Goal: Information Seeking & Learning: Learn about a topic

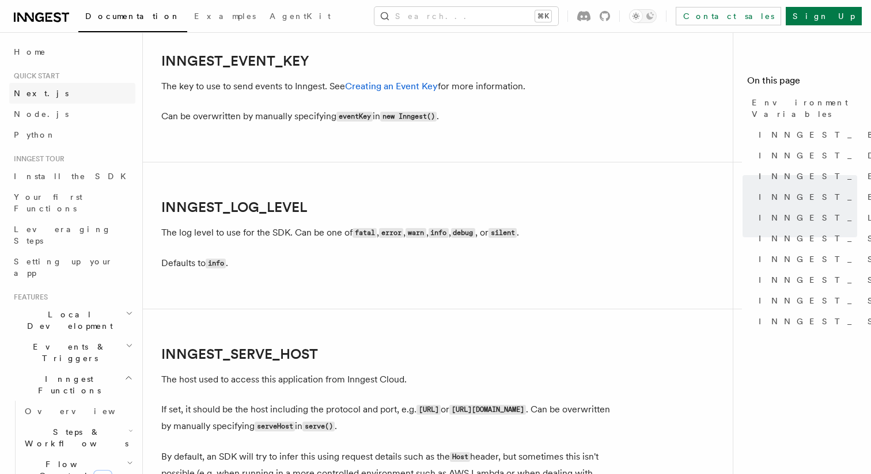
click at [61, 93] on link "Next.js" at bounding box center [72, 93] width 126 height 21
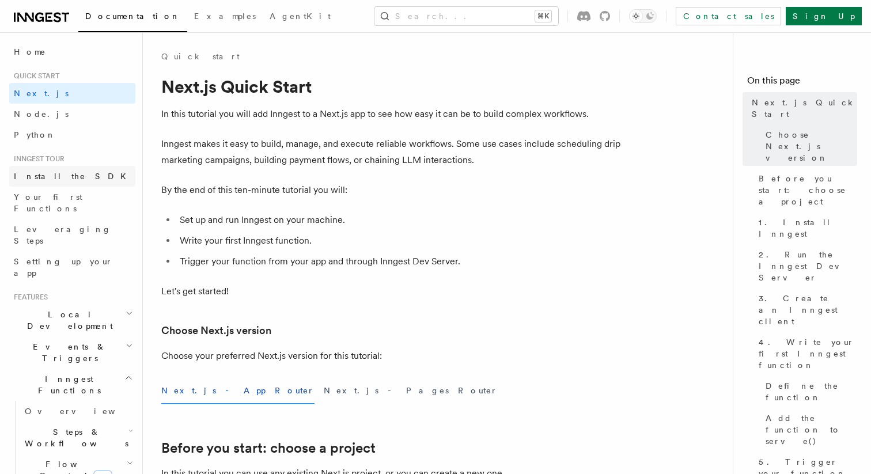
click at [60, 179] on span "Install the SDK" at bounding box center [73, 176] width 119 height 9
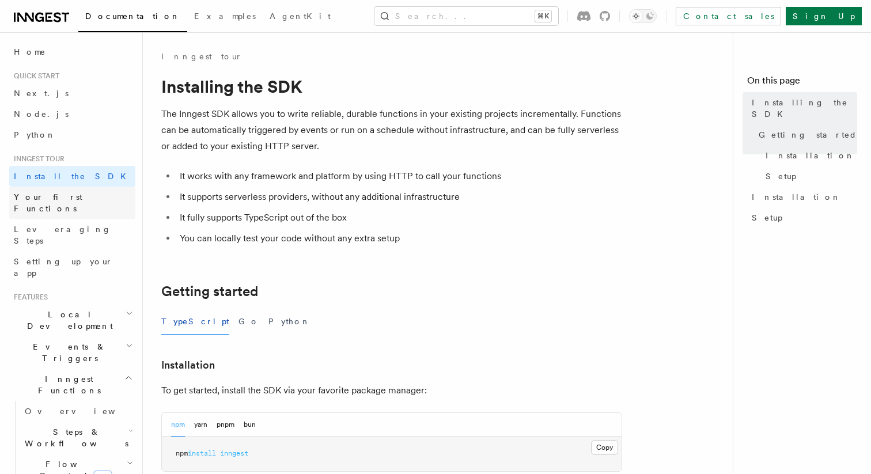
click at [64, 202] on span "Your first Functions" at bounding box center [75, 202] width 122 height 23
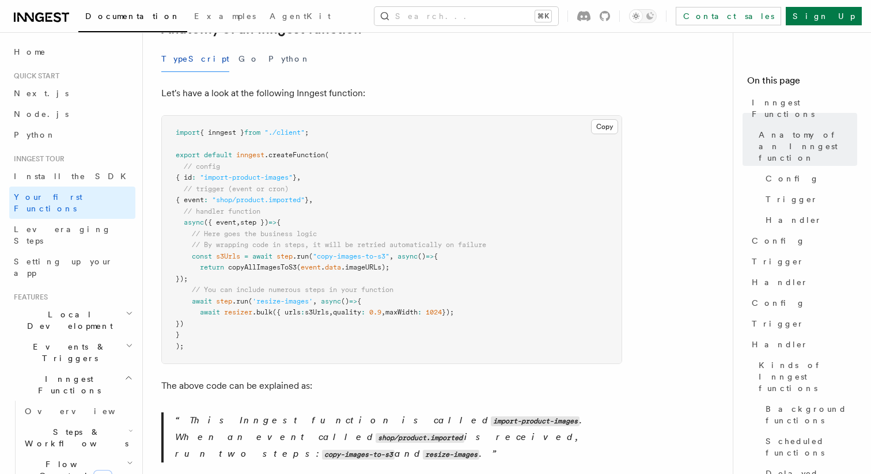
scroll to position [178, 0]
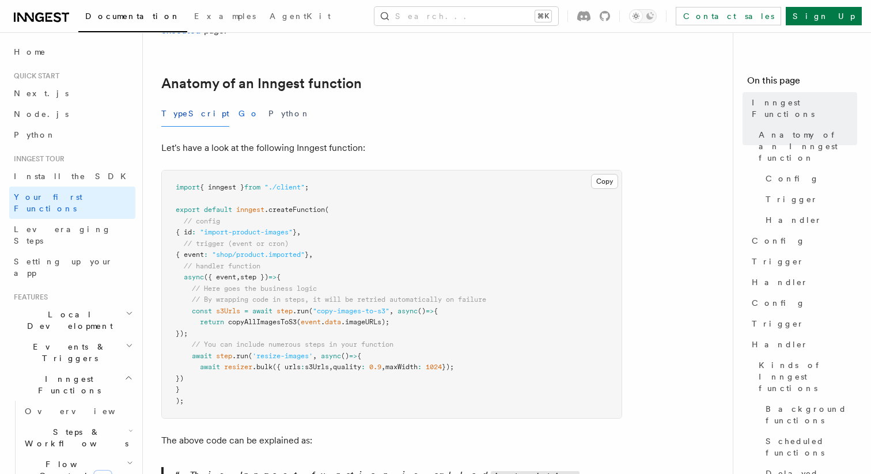
click at [238, 101] on button "Go" at bounding box center [248, 114] width 21 height 26
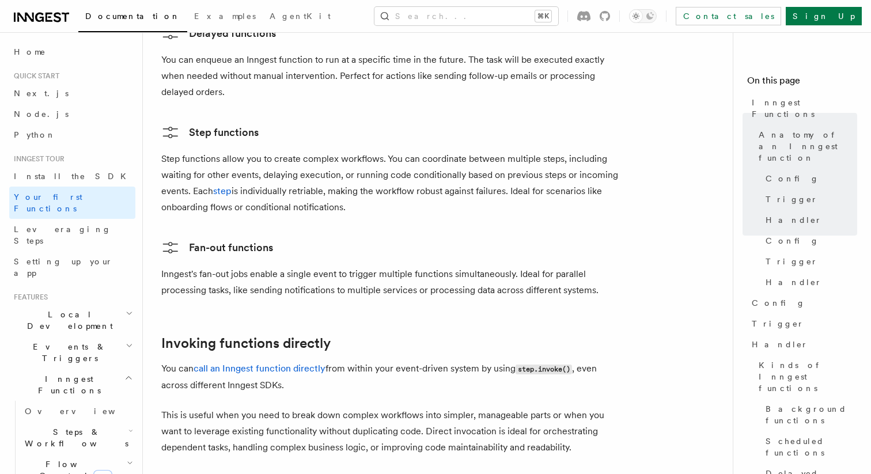
scroll to position [2548, 0]
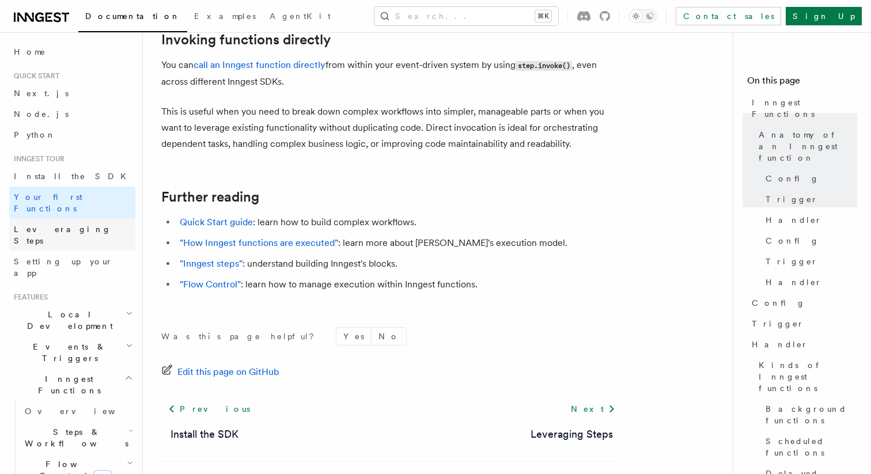
click at [75, 223] on span "Leveraging Steps" at bounding box center [75, 234] width 122 height 23
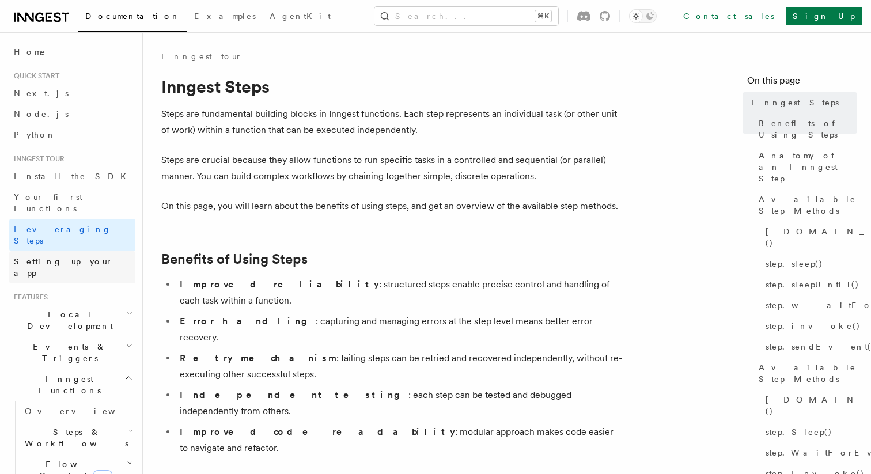
click at [100, 251] on link "Setting up your app" at bounding box center [72, 267] width 126 height 32
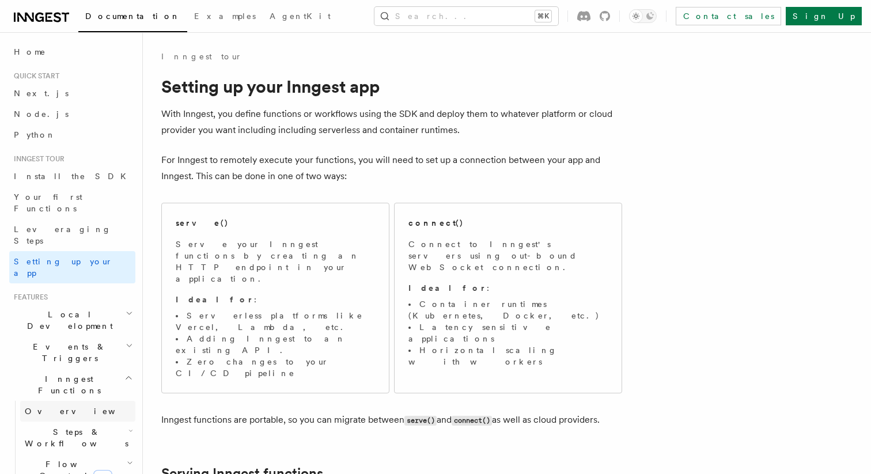
click at [69, 401] on link "Overview" at bounding box center [77, 411] width 115 height 21
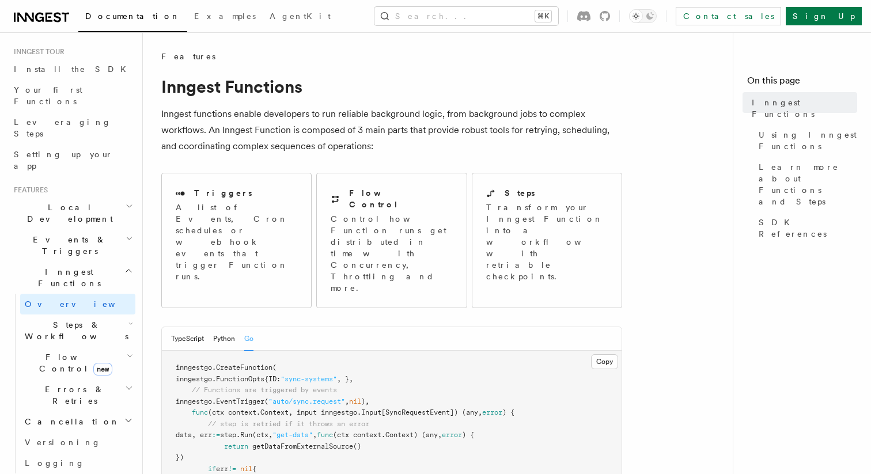
scroll to position [127, 0]
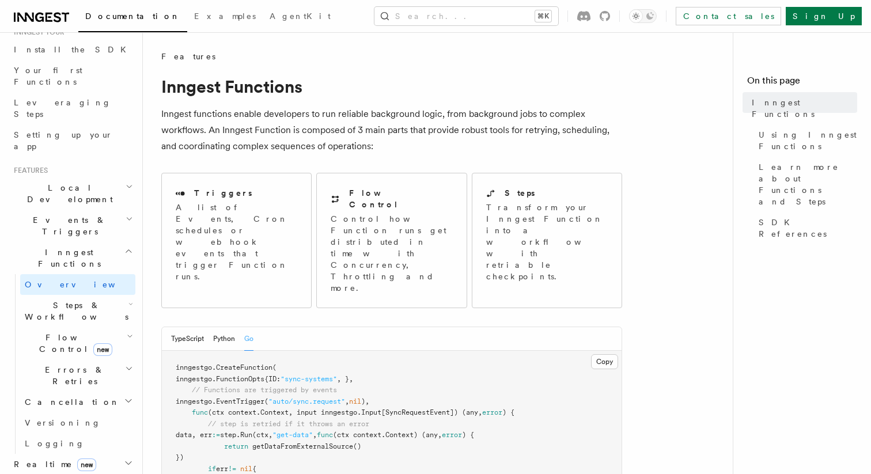
click at [78, 210] on h2 "Events & Triggers" at bounding box center [72, 226] width 126 height 32
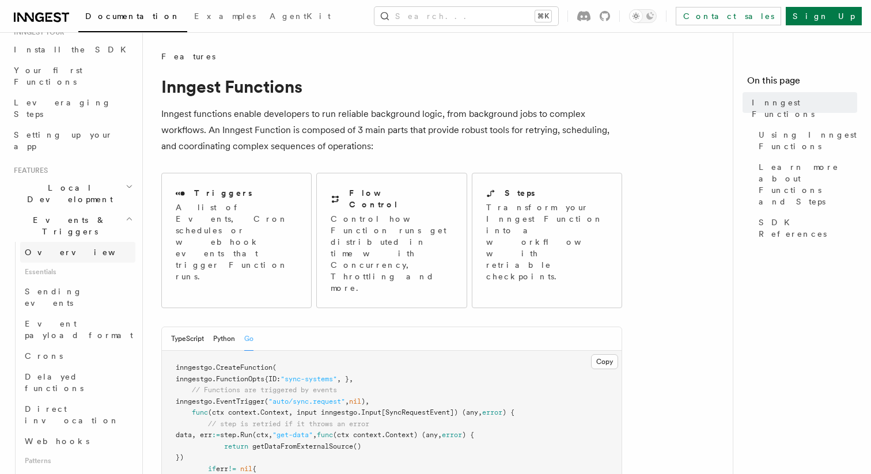
click at [70, 242] on link "Overview" at bounding box center [77, 252] width 115 height 21
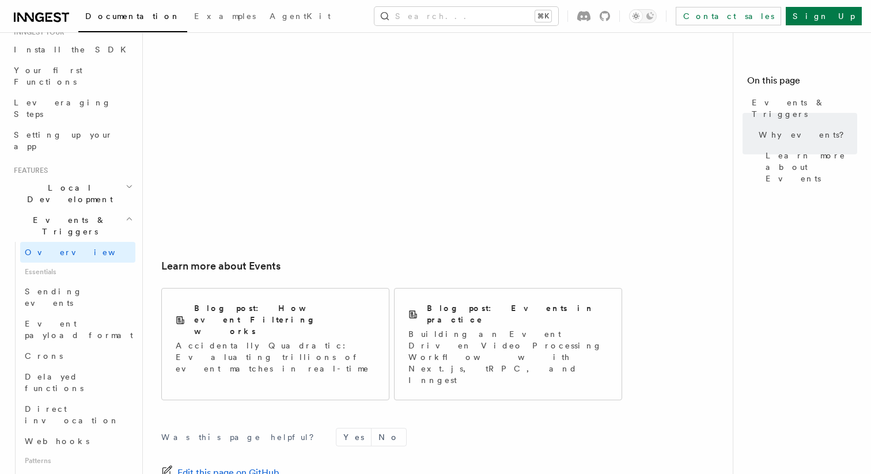
scroll to position [778, 0]
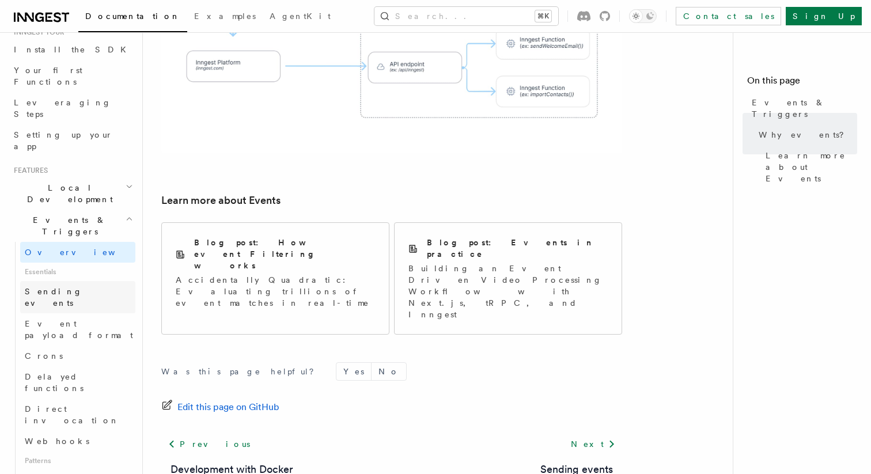
click at [76, 286] on span "Sending events" at bounding box center [80, 297] width 111 height 23
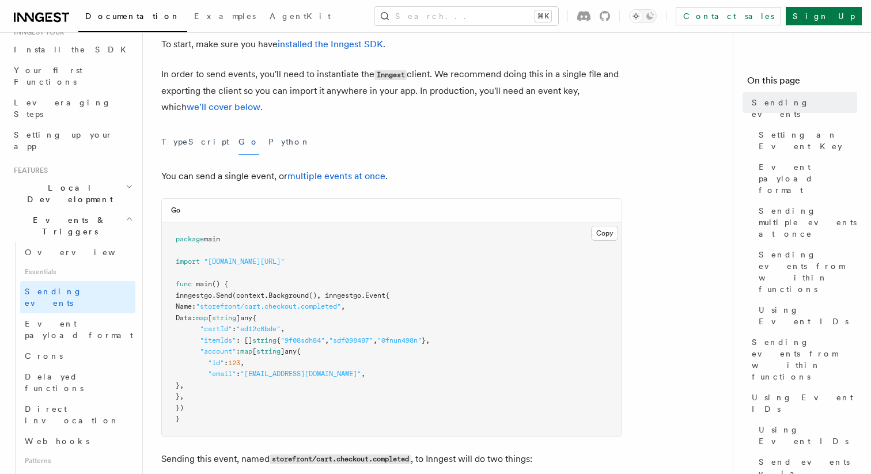
scroll to position [71, 0]
drag, startPoint x: 181, startPoint y: 292, endPoint x: 242, endPoint y: 294, distance: 61.1
click at [242, 294] on span "inngestgo. Send (context. Background (), inngestgo.Event{" at bounding box center [283, 294] width 214 height 8
click at [242, 294] on span "(context." at bounding box center [250, 294] width 36 height 8
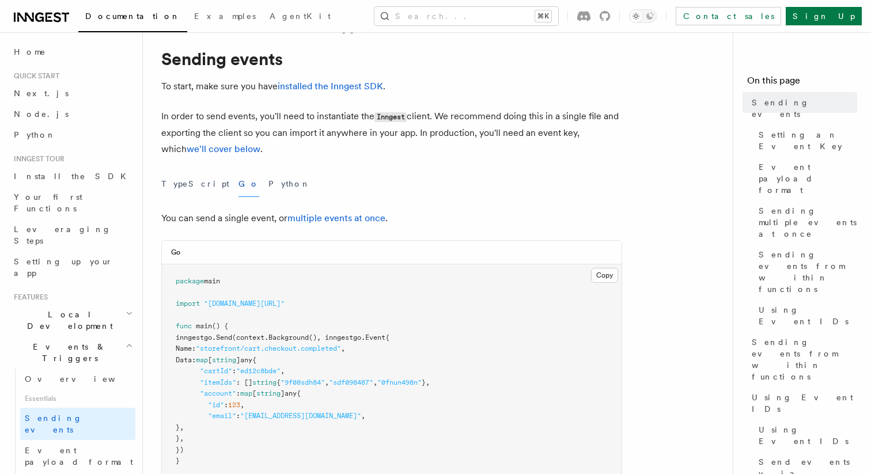
scroll to position [25, 0]
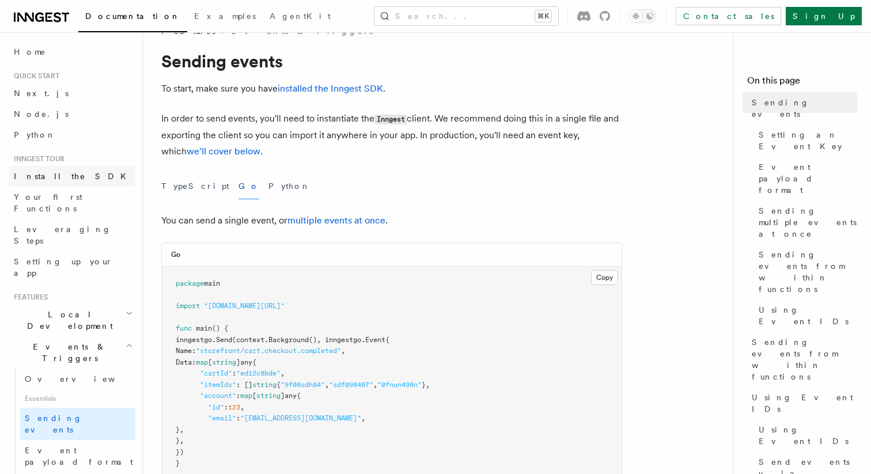
click at [60, 177] on span "Install the SDK" at bounding box center [73, 176] width 119 height 9
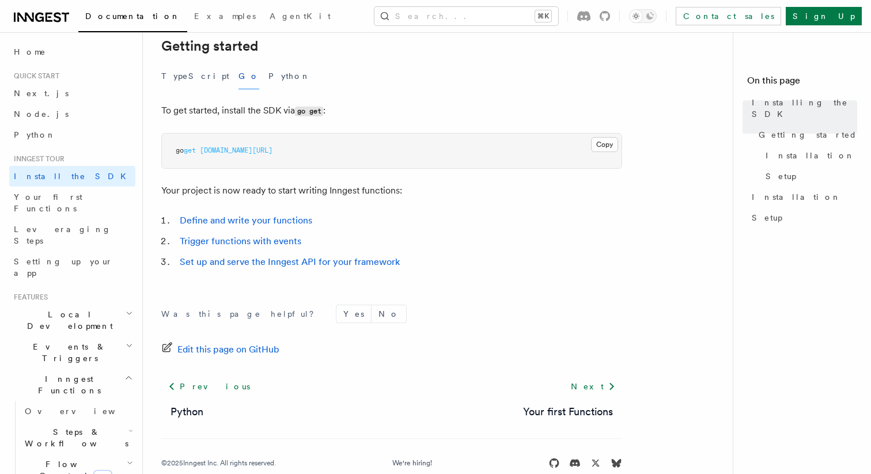
scroll to position [268, 0]
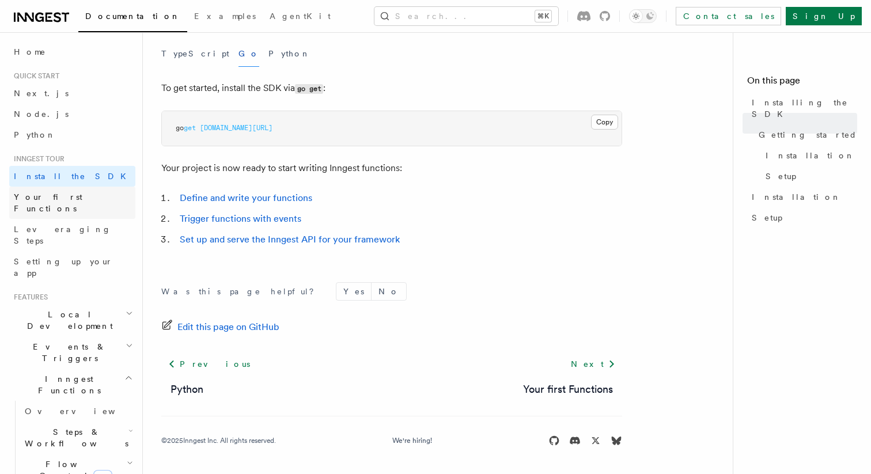
click at [93, 202] on link "Your first Functions" at bounding box center [72, 203] width 126 height 32
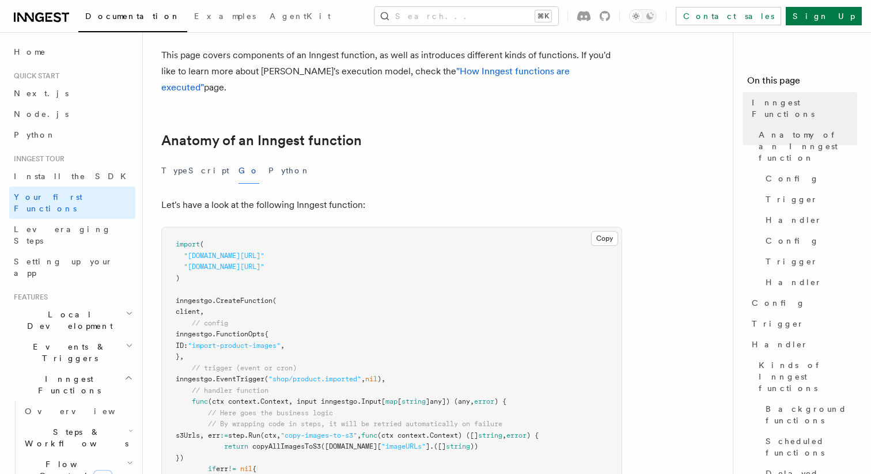
scroll to position [183, 0]
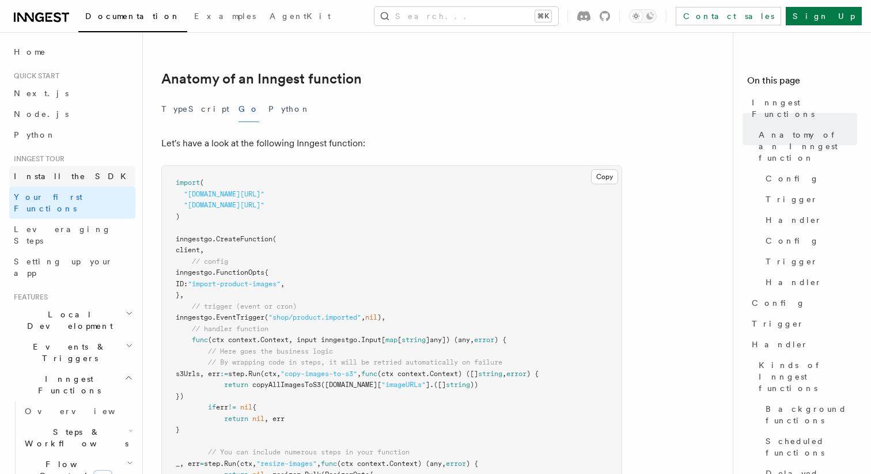
click at [114, 177] on link "Install the SDK" at bounding box center [72, 176] width 126 height 21
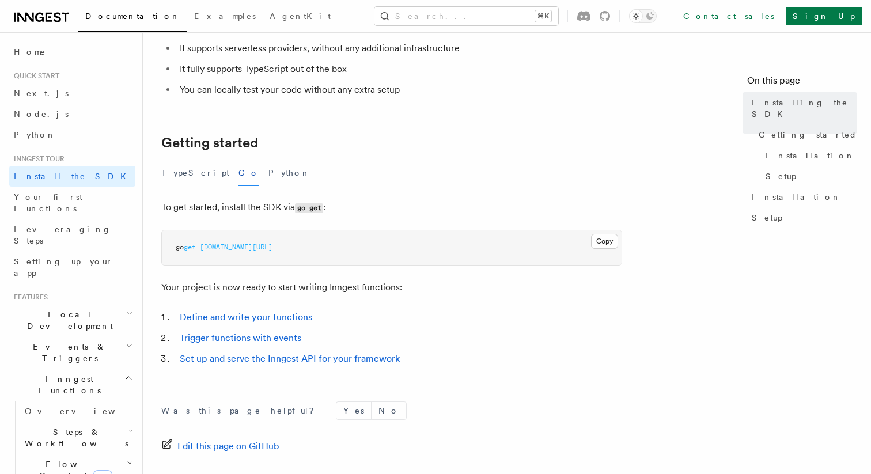
scroll to position [268, 0]
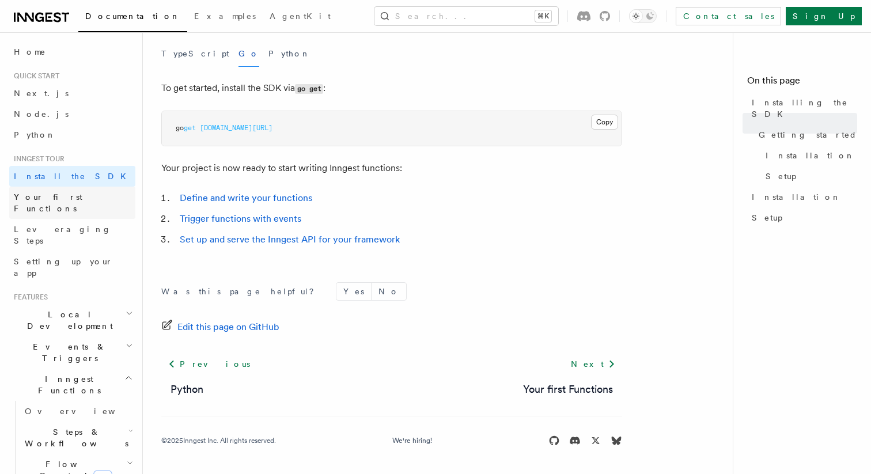
click at [75, 195] on span "Your first Functions" at bounding box center [48, 202] width 69 height 21
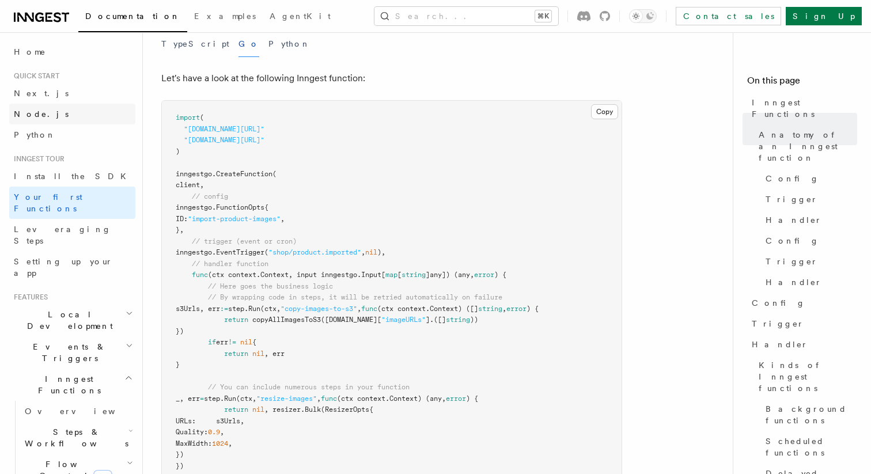
scroll to position [247, 0]
click at [64, 165] on li "Inngest tour Install the SDK Your first Functions Leveraging Steps Setting up y…" at bounding box center [72, 218] width 126 height 129
click at [64, 176] on span "Install the SDK" at bounding box center [73, 176] width 119 height 9
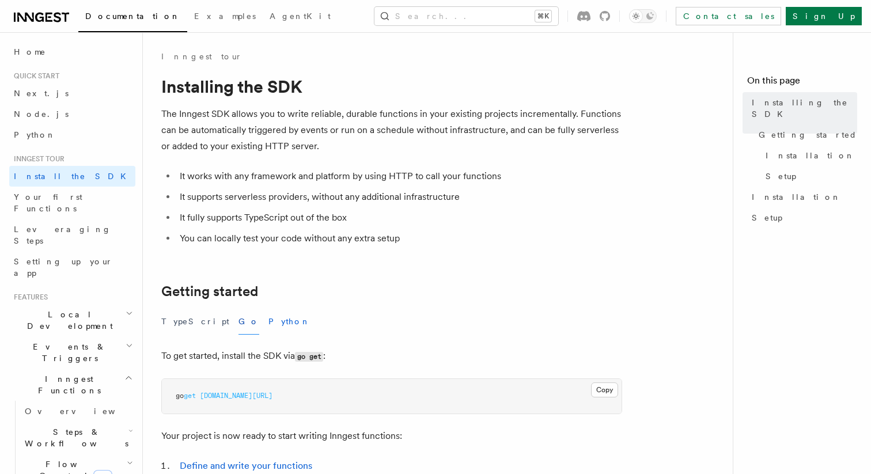
click at [268, 309] on button "Python" at bounding box center [289, 322] width 42 height 26
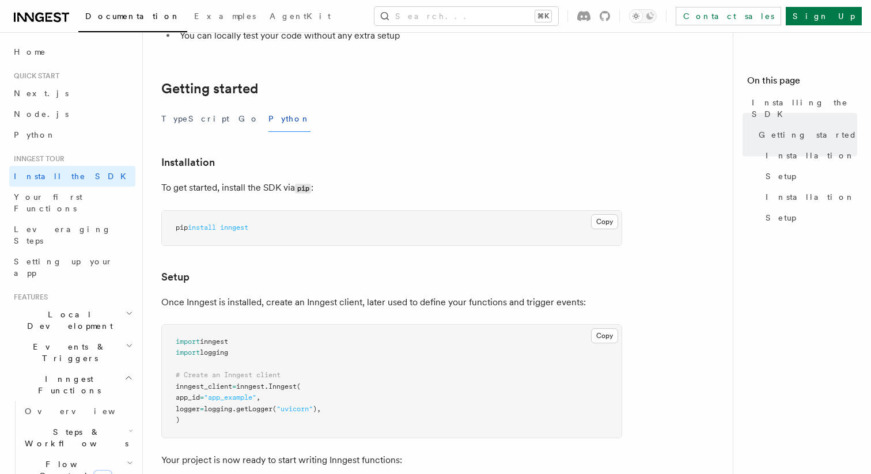
scroll to position [155, 0]
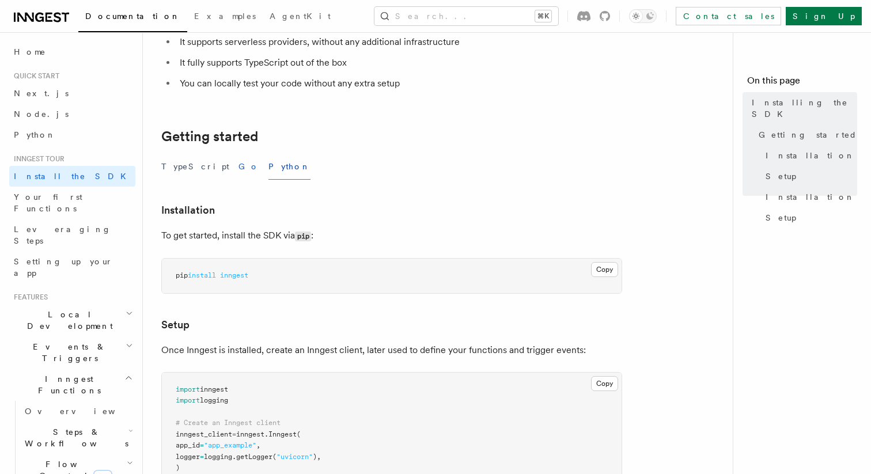
click at [238, 175] on button "Go" at bounding box center [248, 167] width 21 height 26
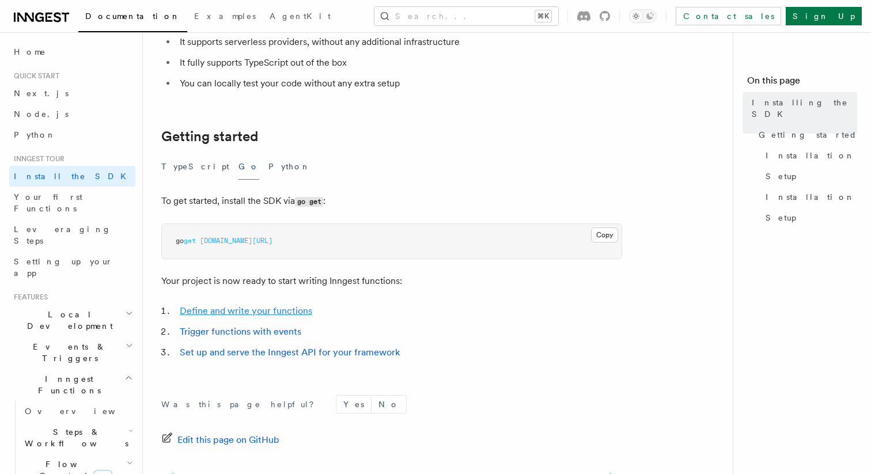
click at [244, 314] on link "Define and write your functions" at bounding box center [246, 310] width 132 height 11
click at [70, 195] on span "Your first Functions" at bounding box center [48, 202] width 69 height 21
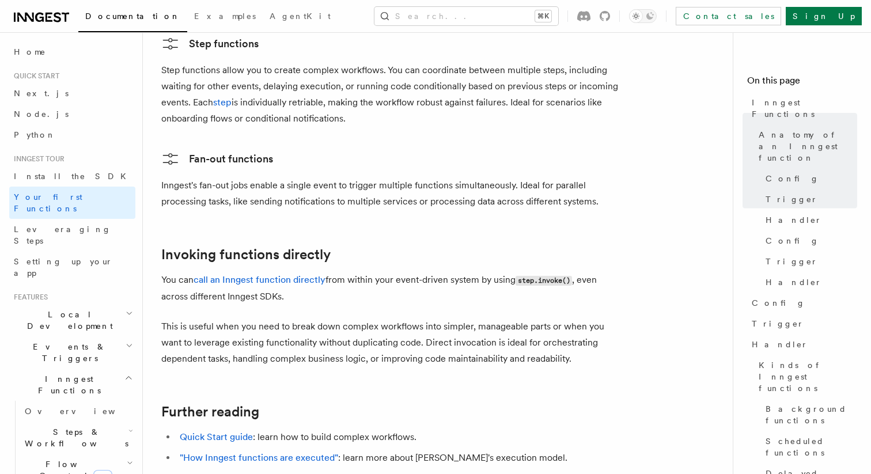
scroll to position [2396, 0]
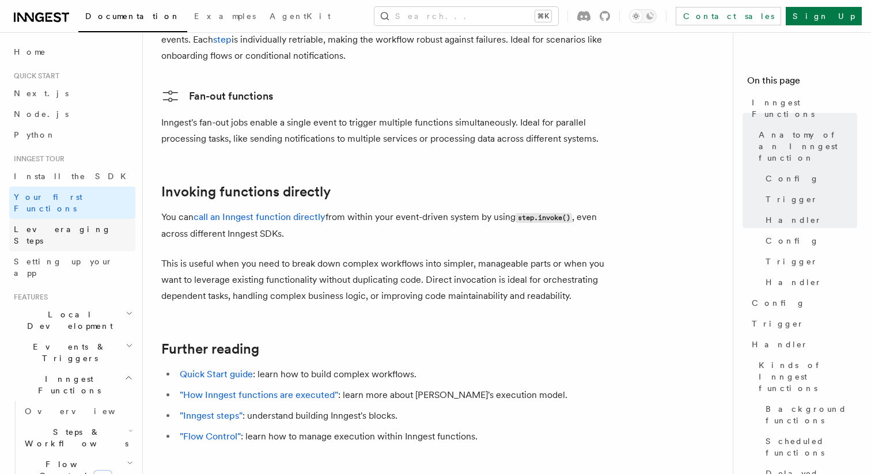
click at [56, 225] on span "Leveraging Steps" at bounding box center [62, 235] width 97 height 21
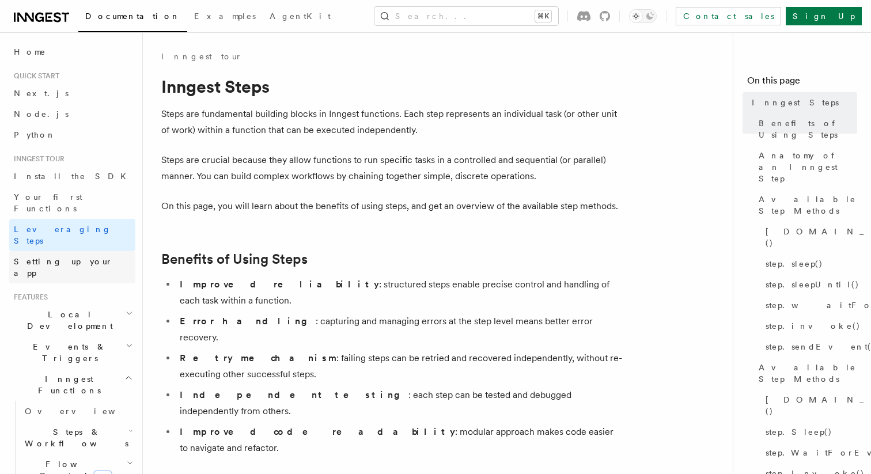
click at [71, 251] on link "Setting up your app" at bounding box center [72, 267] width 126 height 32
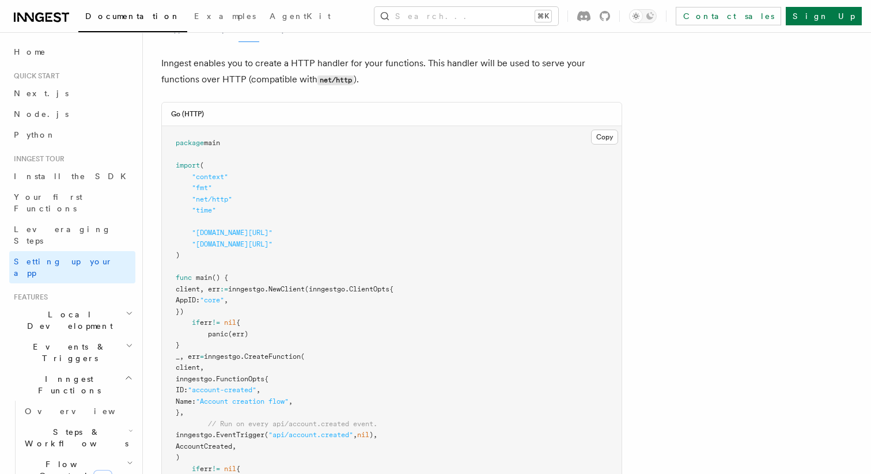
scroll to position [487, 0]
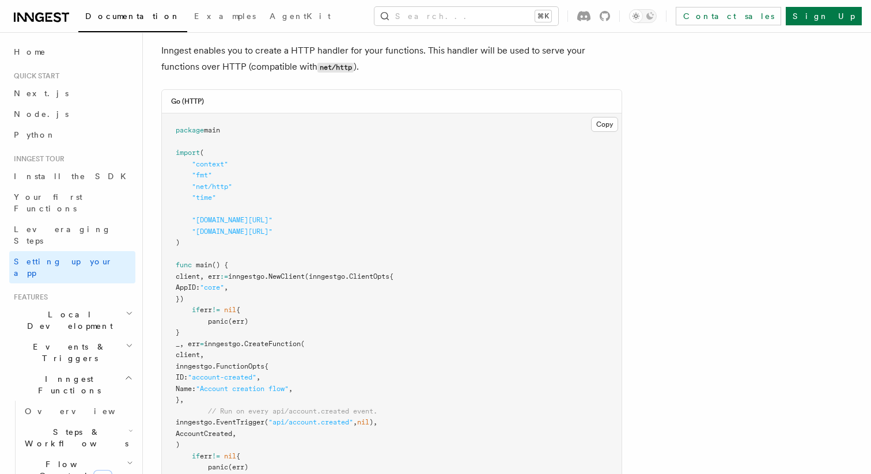
click at [200, 272] on span "client, err" at bounding box center [198, 276] width 44 height 8
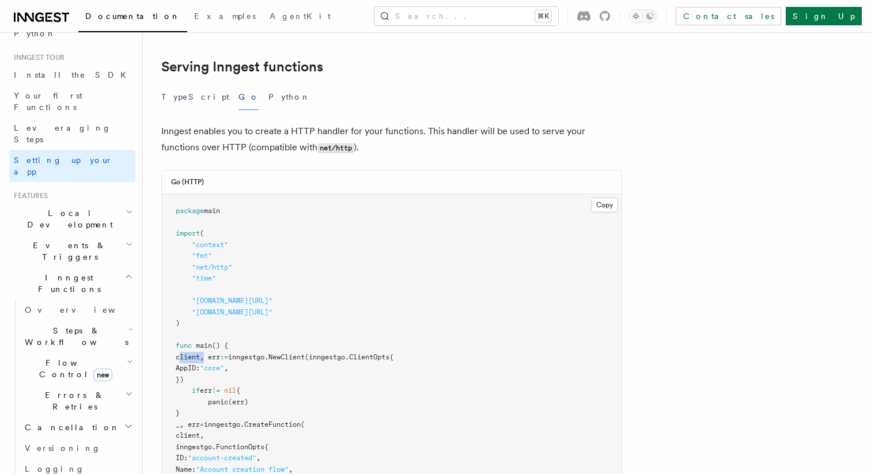
scroll to position [132, 0]
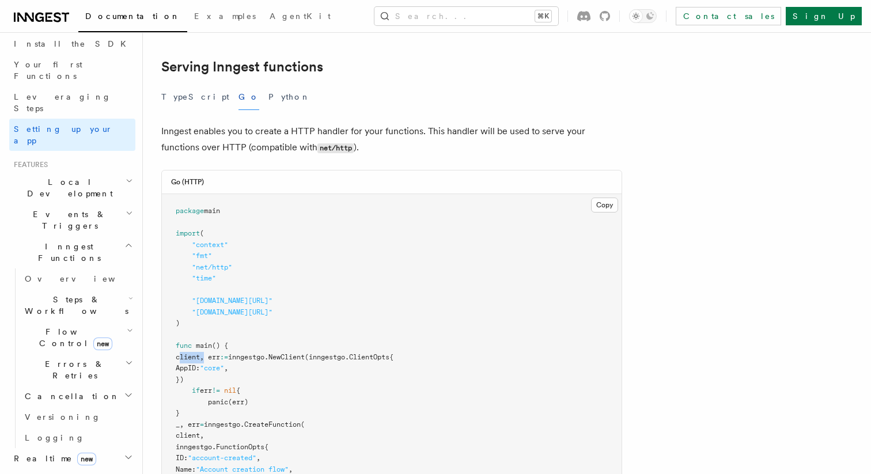
click at [77, 204] on h2 "Events & Triggers" at bounding box center [72, 220] width 126 height 32
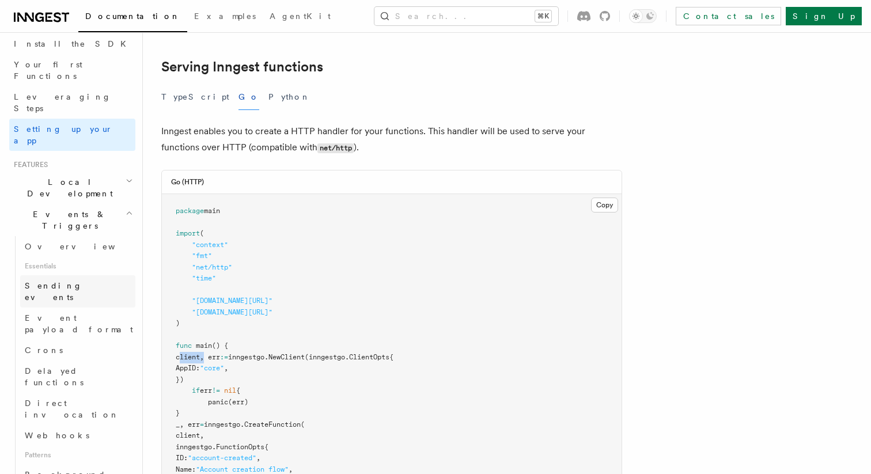
click at [66, 281] on span "Sending events" at bounding box center [54, 291] width 58 height 21
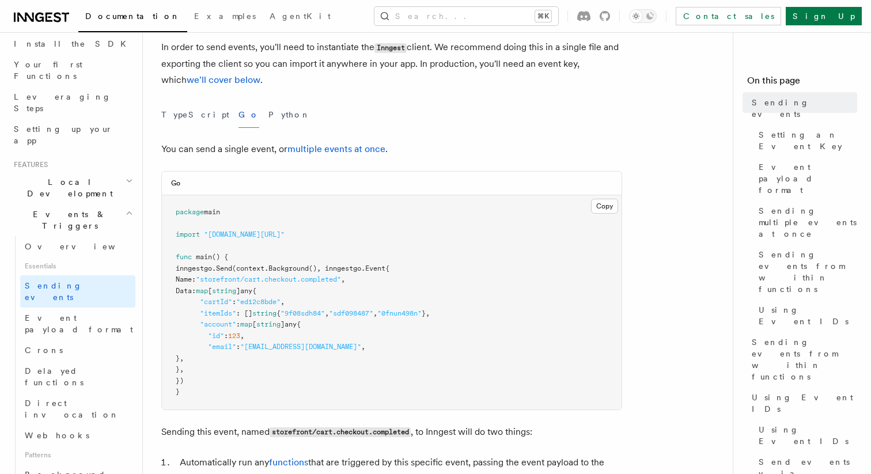
scroll to position [142, 0]
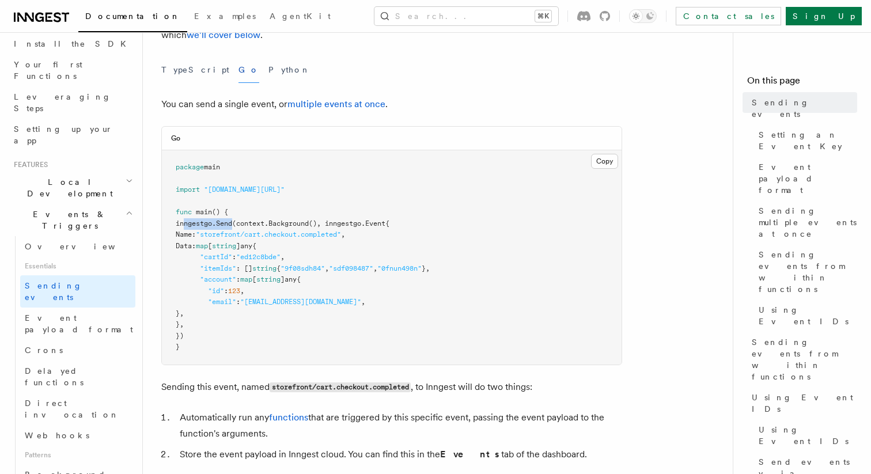
drag, startPoint x: 184, startPoint y: 225, endPoint x: 242, endPoint y: 225, distance: 58.7
click at [242, 225] on span "inngestgo. Send (context. Background (), inngestgo.Event{" at bounding box center [283, 223] width 214 height 8
copy span "inngestgo. Send"
click at [185, 70] on button "TypeScript" at bounding box center [195, 70] width 68 height 26
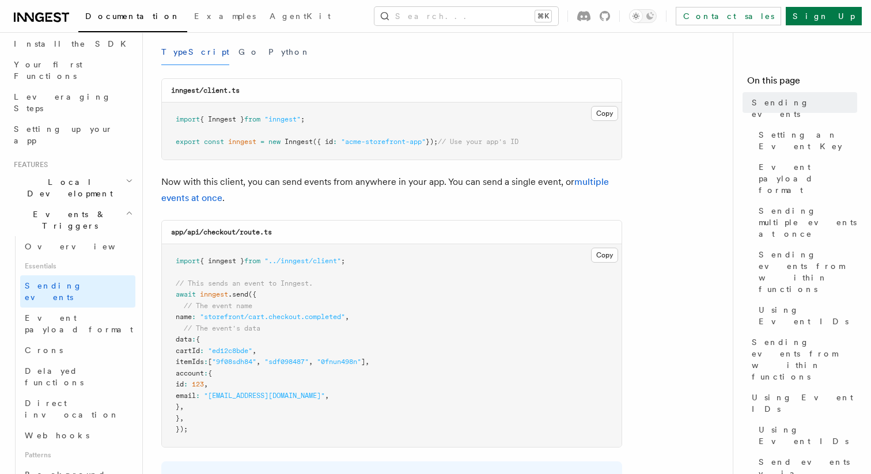
scroll to position [151, 0]
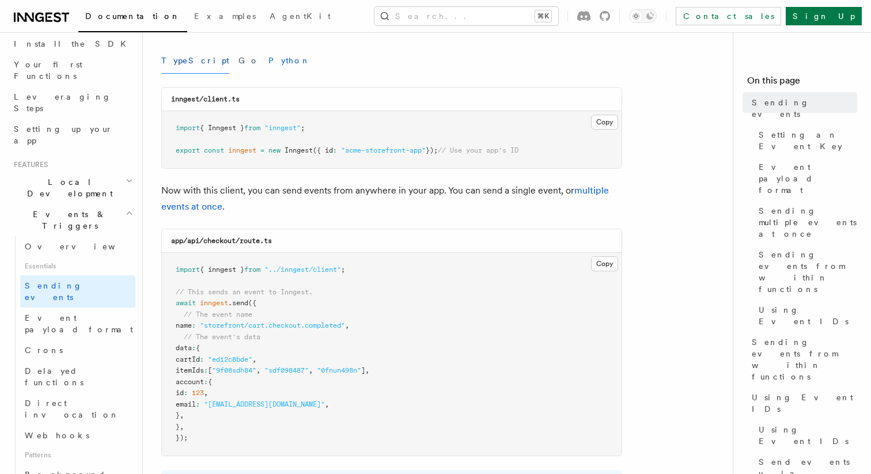
click at [268, 63] on button "Python" at bounding box center [289, 61] width 42 height 26
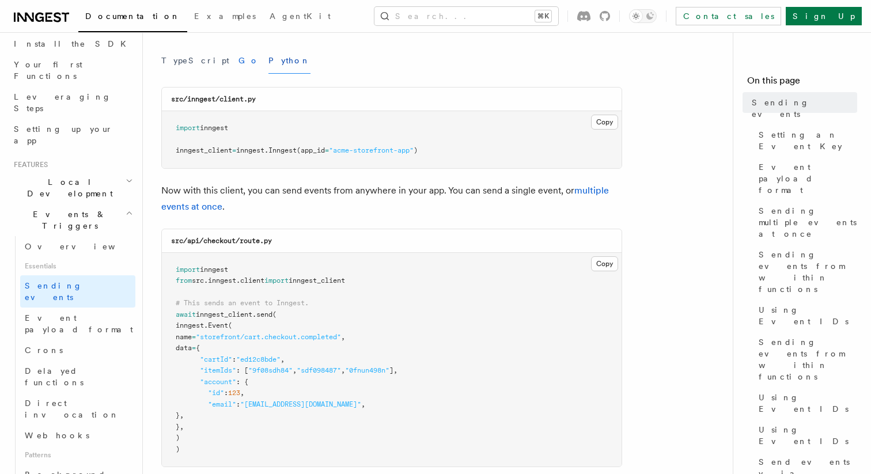
click at [238, 58] on button "Go" at bounding box center [248, 61] width 21 height 26
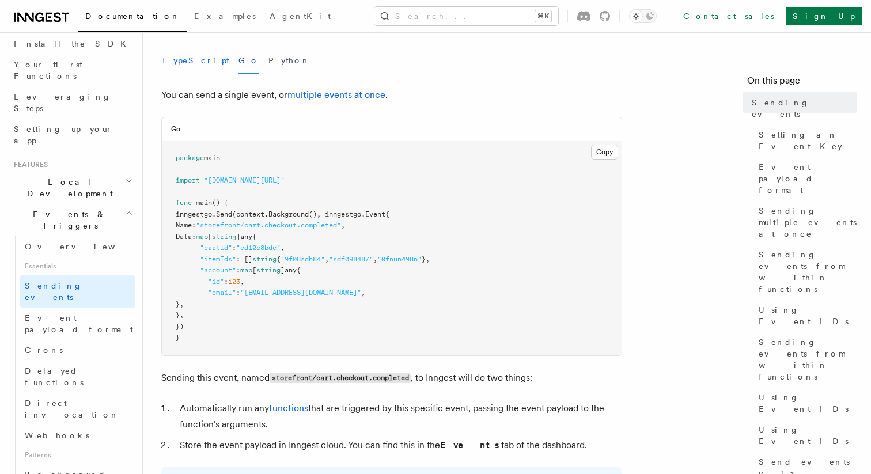
click at [188, 57] on button "TypeScript" at bounding box center [195, 61] width 68 height 26
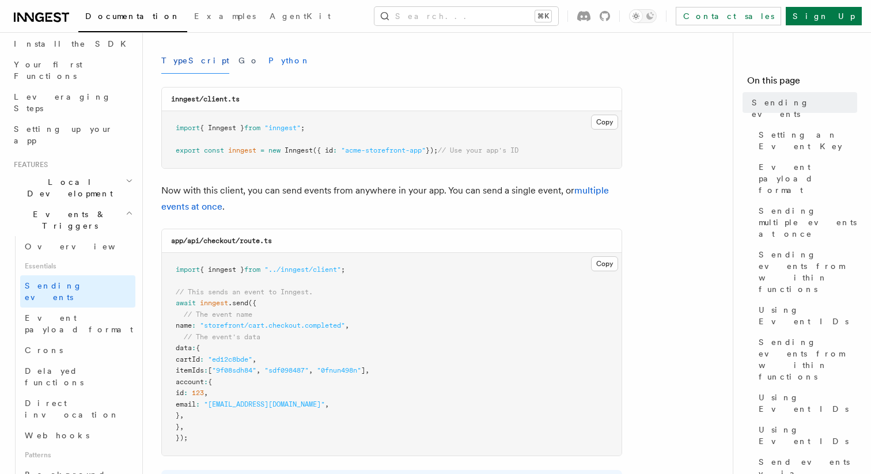
click at [268, 61] on button "Python" at bounding box center [289, 61] width 42 height 26
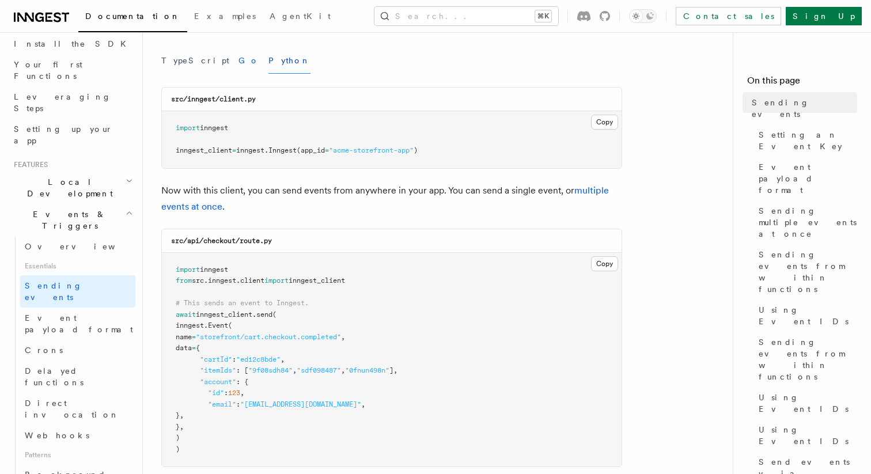
click at [238, 59] on button "Go" at bounding box center [248, 61] width 21 height 26
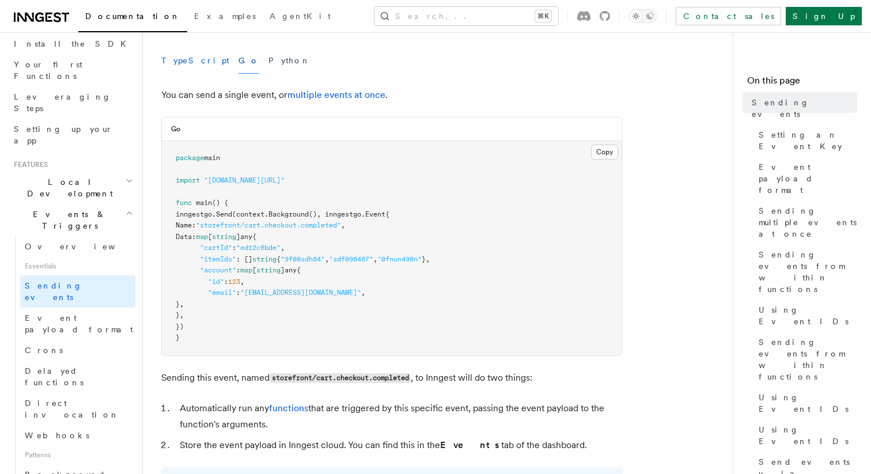
click at [188, 60] on button "TypeScript" at bounding box center [195, 61] width 68 height 26
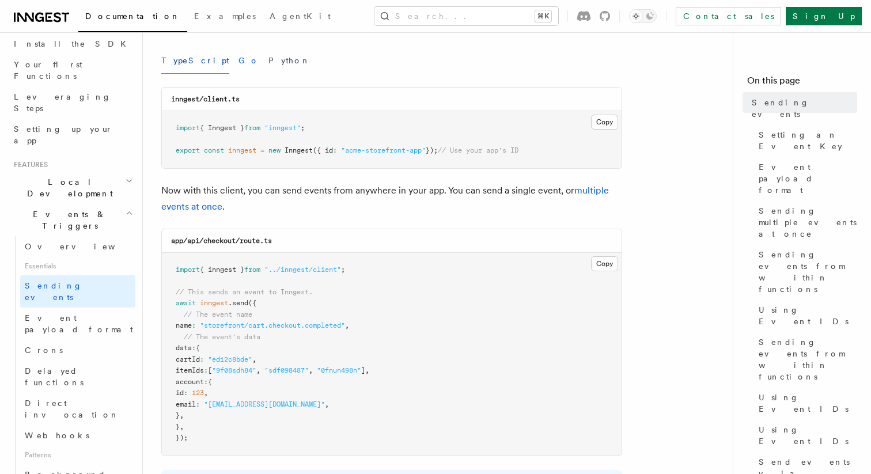
click at [238, 64] on button "Go" at bounding box center [248, 61] width 21 height 26
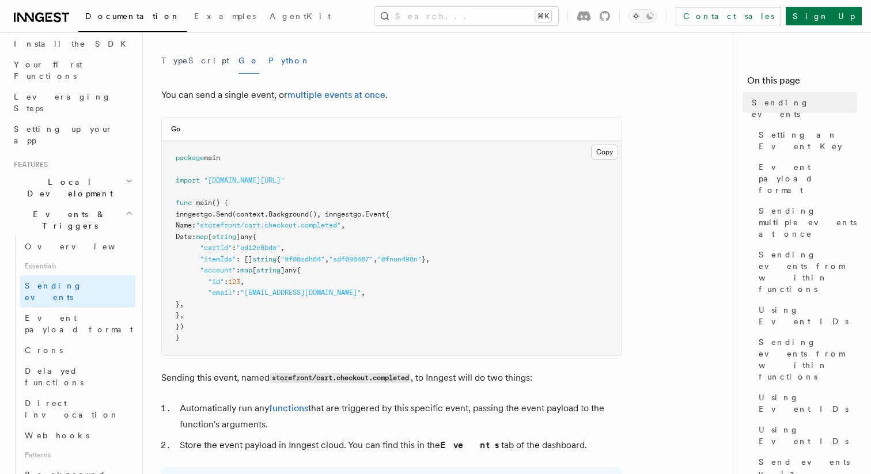
click at [268, 69] on button "Python" at bounding box center [289, 61] width 42 height 26
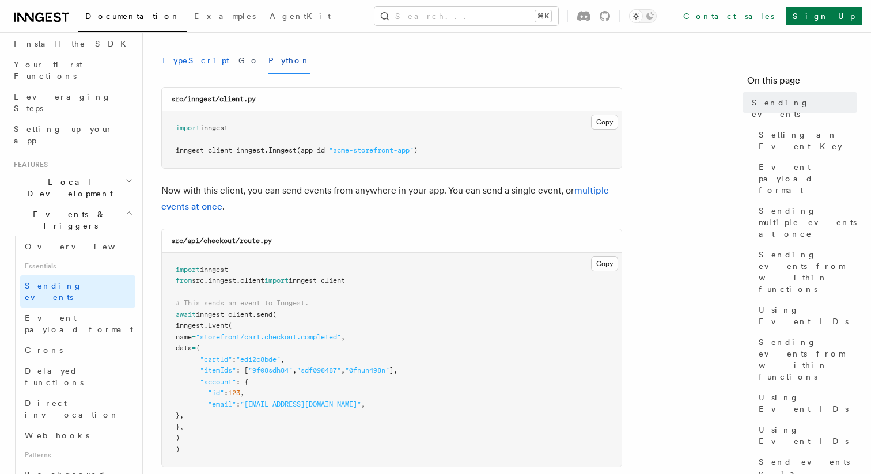
click at [188, 63] on button "TypeScript" at bounding box center [195, 61] width 68 height 26
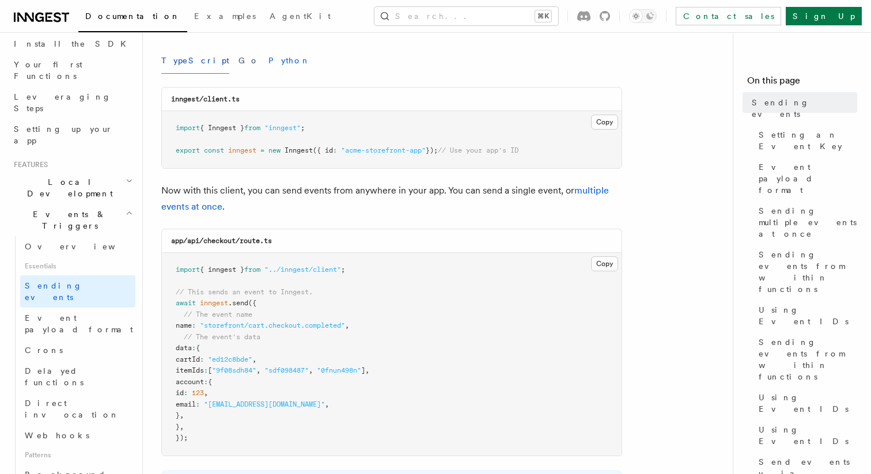
click at [268, 65] on button "Python" at bounding box center [289, 61] width 42 height 26
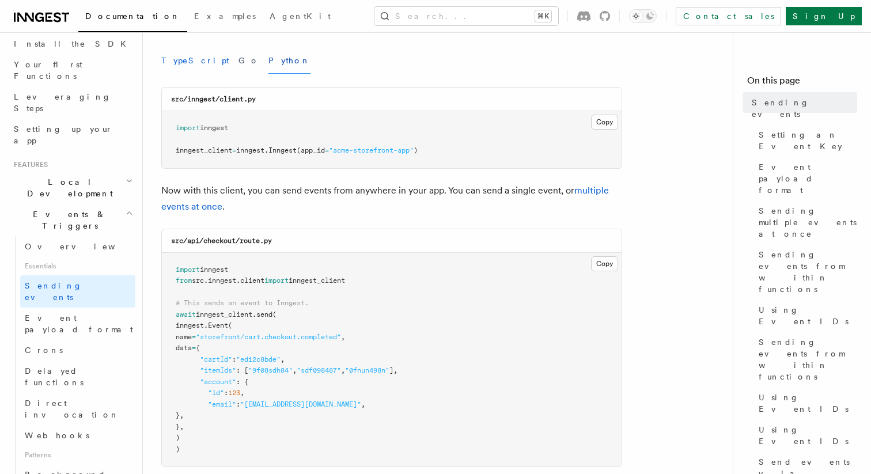
click at [197, 62] on button "TypeScript" at bounding box center [195, 61] width 68 height 26
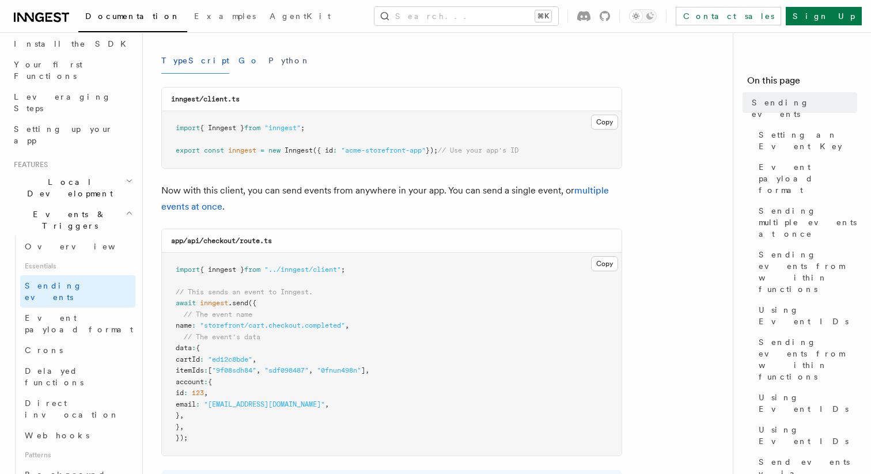
click at [238, 65] on button "Go" at bounding box center [248, 61] width 21 height 26
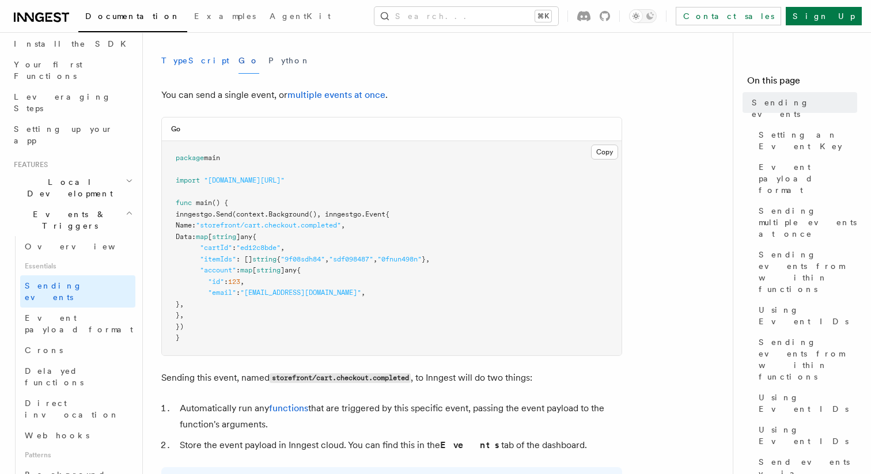
click at [185, 62] on button "TypeScript" at bounding box center [195, 61] width 68 height 26
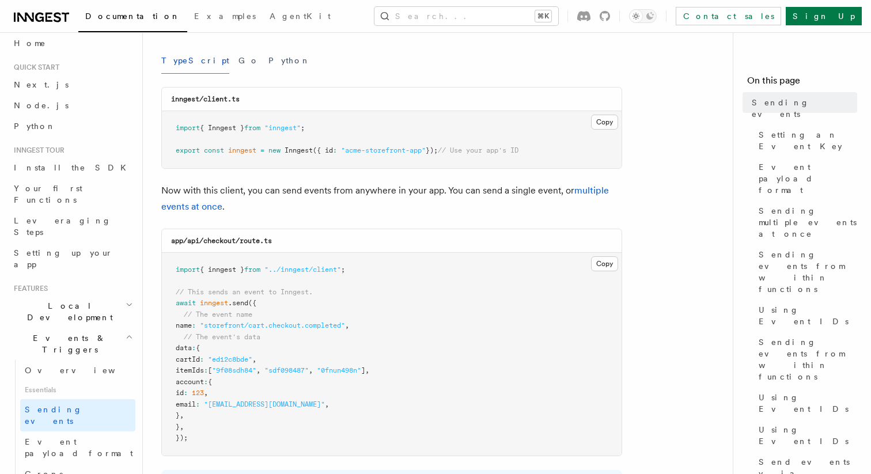
scroll to position [1, 0]
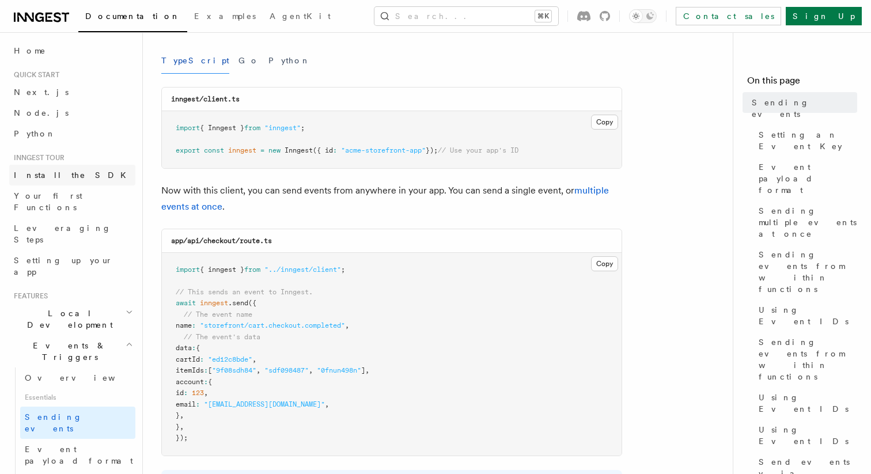
click at [63, 178] on span "Install the SDK" at bounding box center [73, 174] width 119 height 9
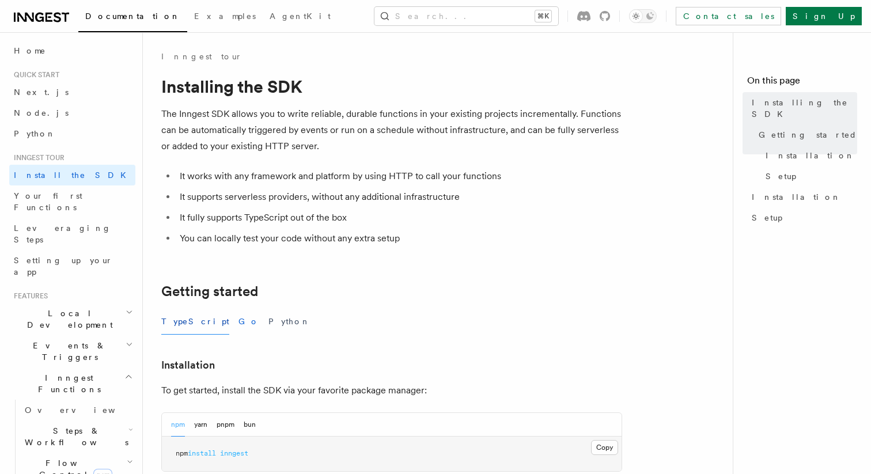
click at [238, 320] on button "Go" at bounding box center [248, 322] width 21 height 26
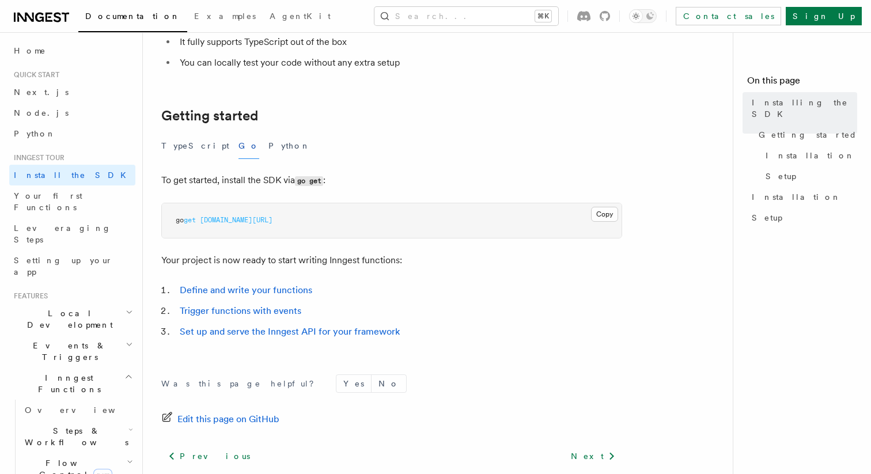
scroll to position [253, 0]
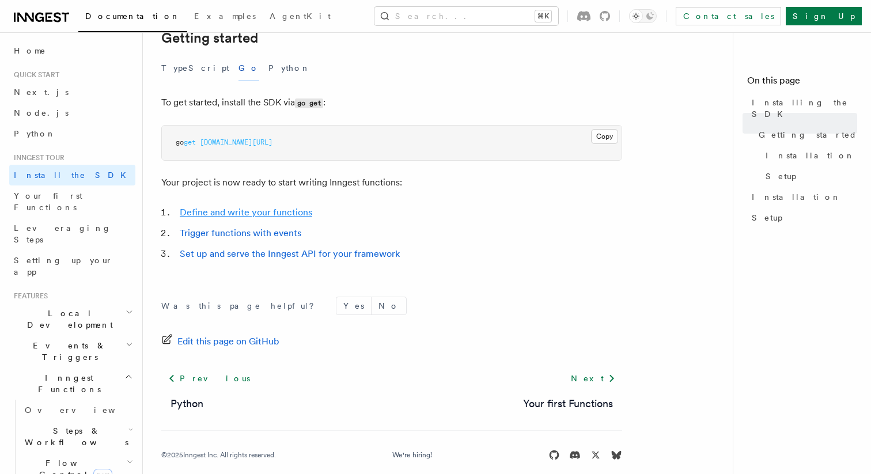
click at [245, 215] on link "Define and write your functions" at bounding box center [246, 212] width 132 height 11
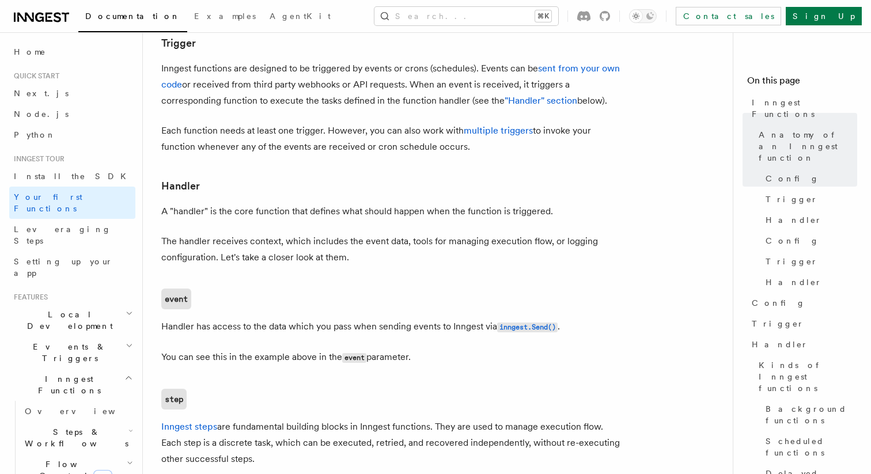
scroll to position [1420, 0]
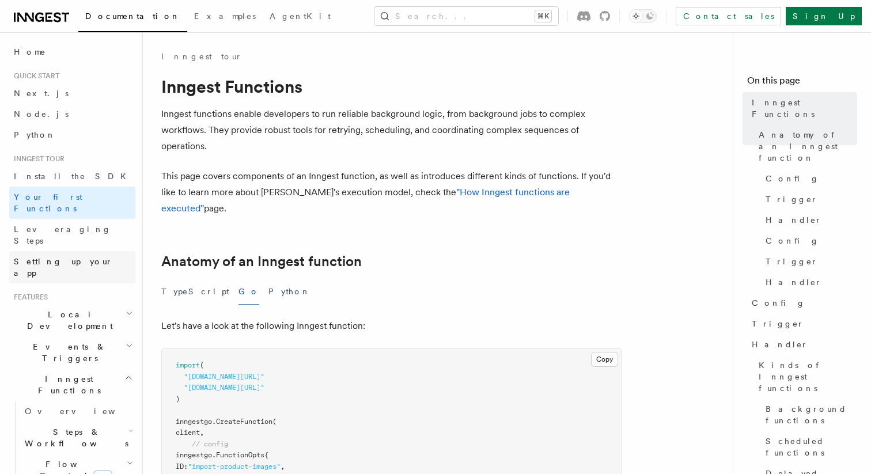
click at [59, 257] on span "Setting up your app" at bounding box center [63, 267] width 99 height 21
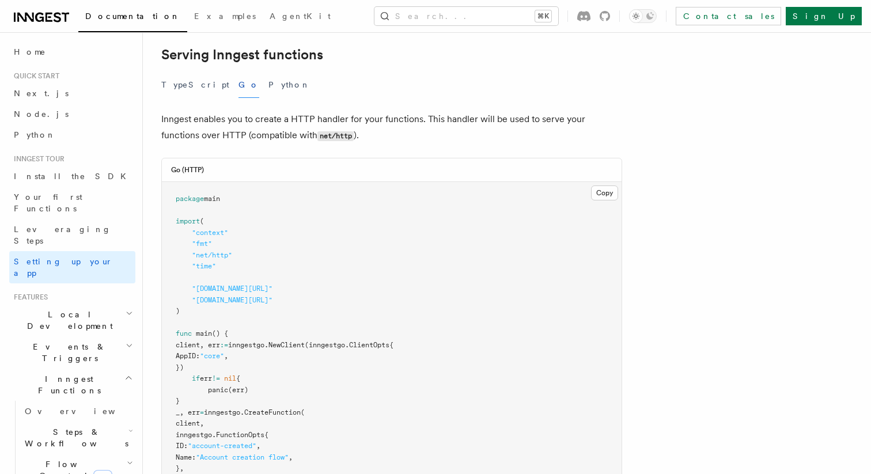
scroll to position [441, 0]
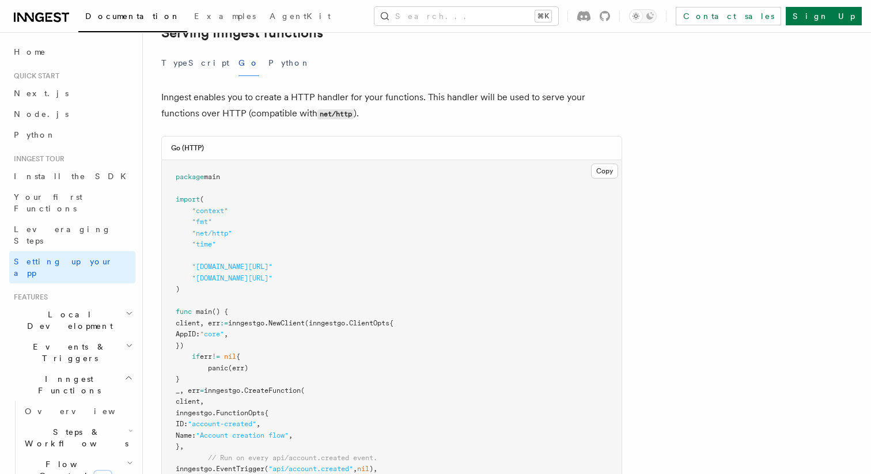
drag, startPoint x: 189, startPoint y: 269, endPoint x: 248, endPoint y: 290, distance: 61.7
click at [248, 290] on pre "package main import ( "context" "fmt" "net/http" "time" "github.com/inngest/inn…" at bounding box center [392, 362] width 460 height 405
copy code "client, err := inngestgo. NewClient (inngestgo.ClientOpts{ AppID: "core" , })"
click at [272, 263] on span ""[DOMAIN_NAME][URL]"" at bounding box center [232, 267] width 81 height 8
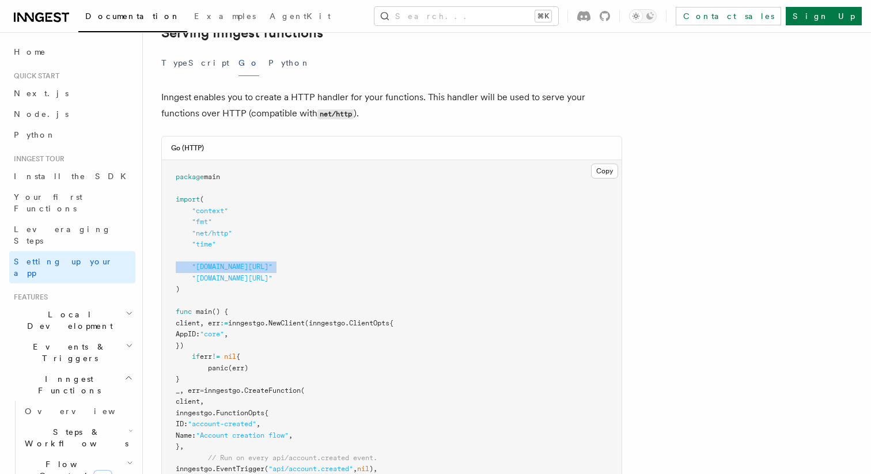
click at [272, 263] on span ""[DOMAIN_NAME][URL]"" at bounding box center [232, 267] width 81 height 8
copy code ""[DOMAIN_NAME][URL]""
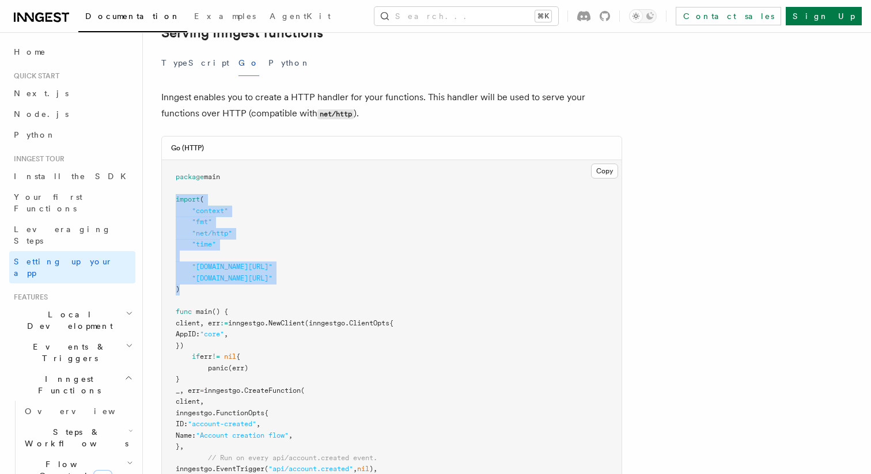
drag, startPoint x: 193, startPoint y: 230, endPoint x: 171, endPoint y: 142, distance: 91.3
click at [171, 160] on pre "package main import ( "context" "fmt" "net/http" "time" "github.com/inngest/inn…" at bounding box center [392, 362] width 460 height 405
copy code "import ( "context" "fmt" "net/http" "time" "github.com/inngest/inngestgo" "gith…"
drag, startPoint x: 191, startPoint y: 267, endPoint x: 218, endPoint y: 284, distance: 32.9
click at [218, 284] on pre "package main import ( "context" "fmt" "net/http" "time" "github.com/inngest/inn…" at bounding box center [392, 362] width 460 height 405
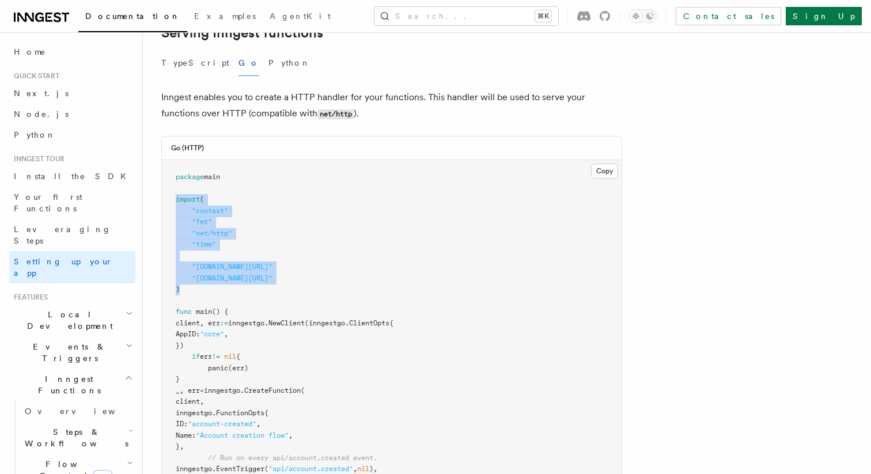
copy code "client, err := inngestgo. NewClient (inngestgo.ClientOpts{ AppID: "core" , })"
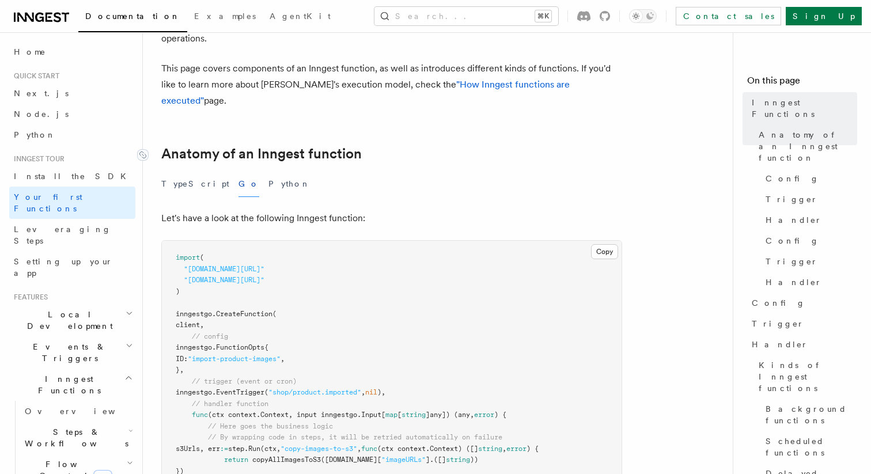
scroll to position [138, 0]
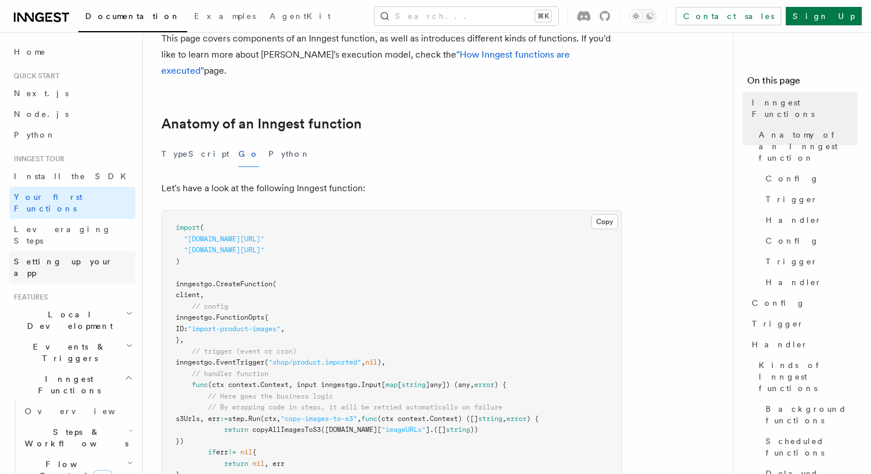
click at [67, 257] on span "Setting up your app" at bounding box center [63, 267] width 99 height 21
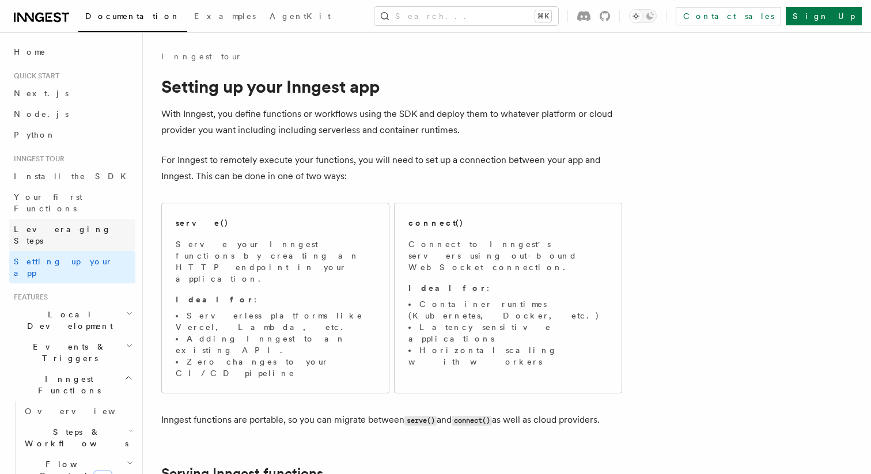
click at [69, 223] on link "Leveraging Steps" at bounding box center [72, 235] width 126 height 32
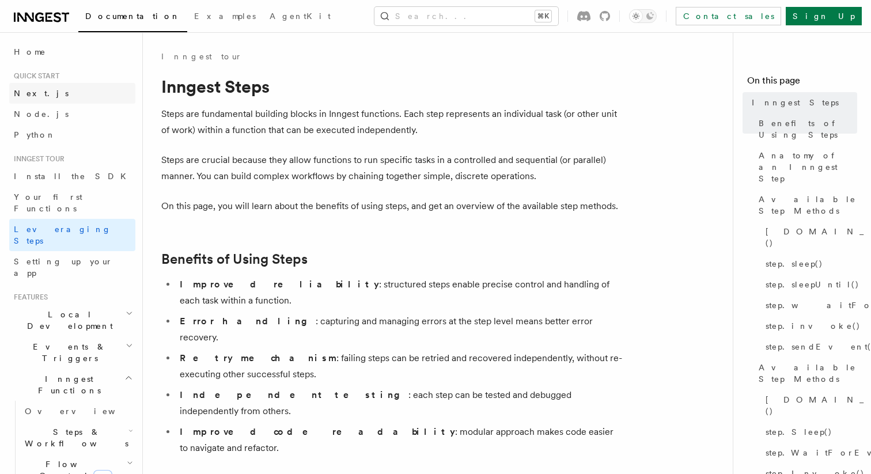
click at [52, 95] on link "Next.js" at bounding box center [72, 93] width 126 height 21
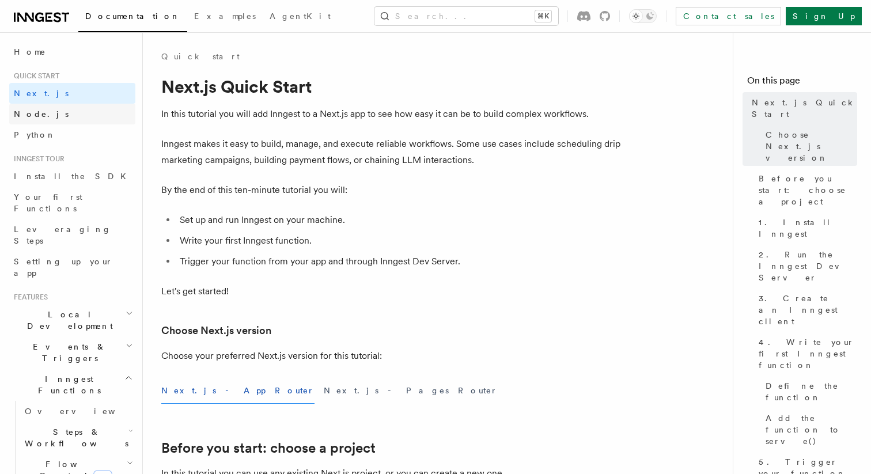
click at [52, 115] on link "Node.js" at bounding box center [72, 114] width 126 height 21
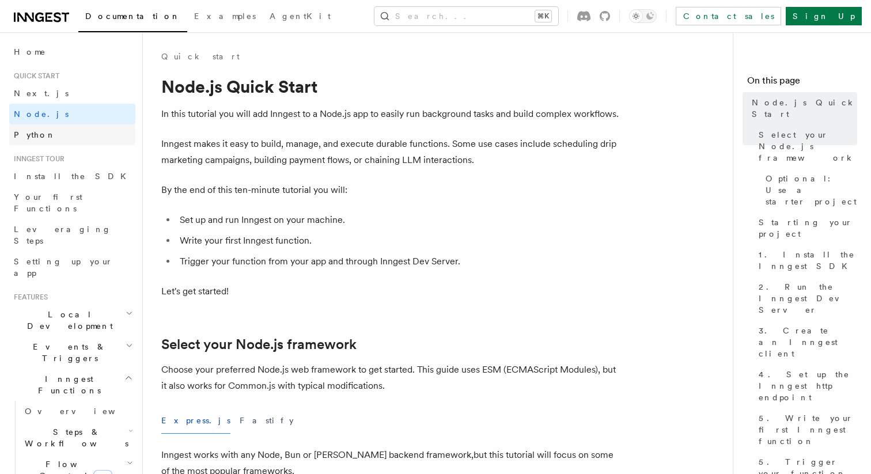
click at [52, 131] on link "Python" at bounding box center [72, 134] width 126 height 21
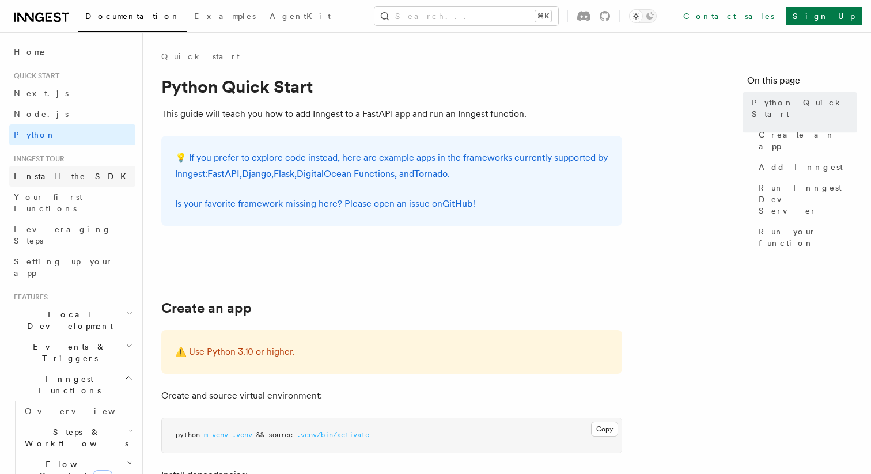
click at [48, 174] on span "Install the SDK" at bounding box center [73, 176] width 119 height 9
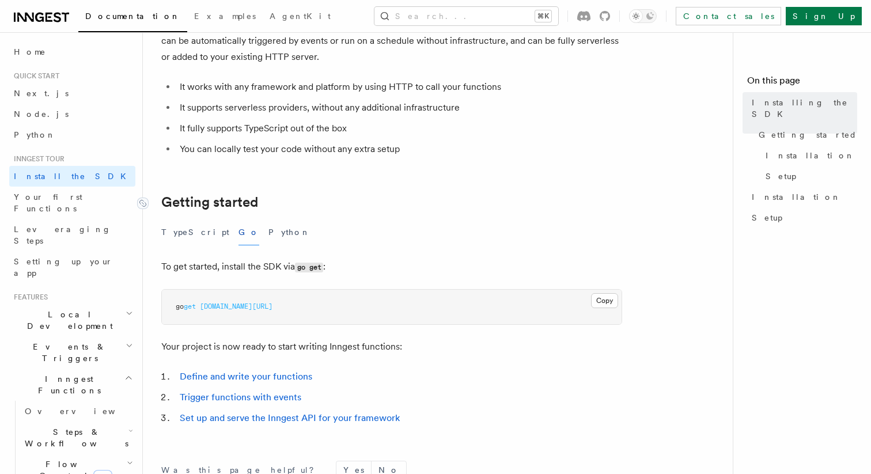
scroll to position [181, 0]
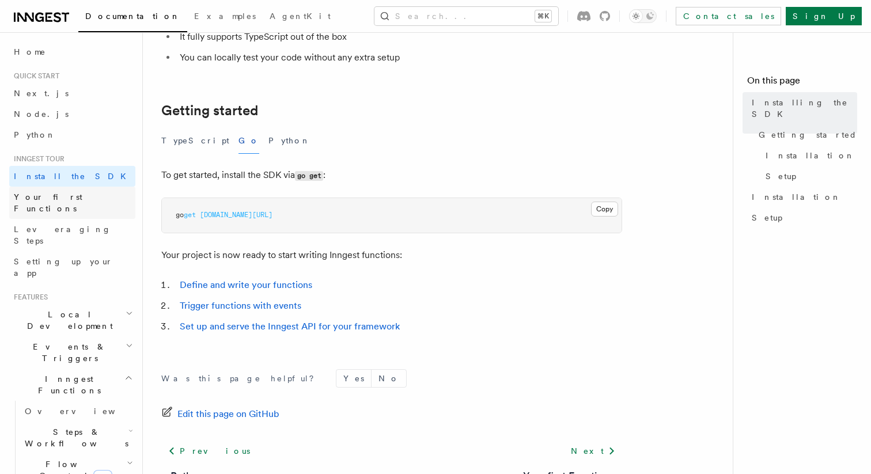
click at [73, 196] on span "Your first Functions" at bounding box center [48, 202] width 69 height 21
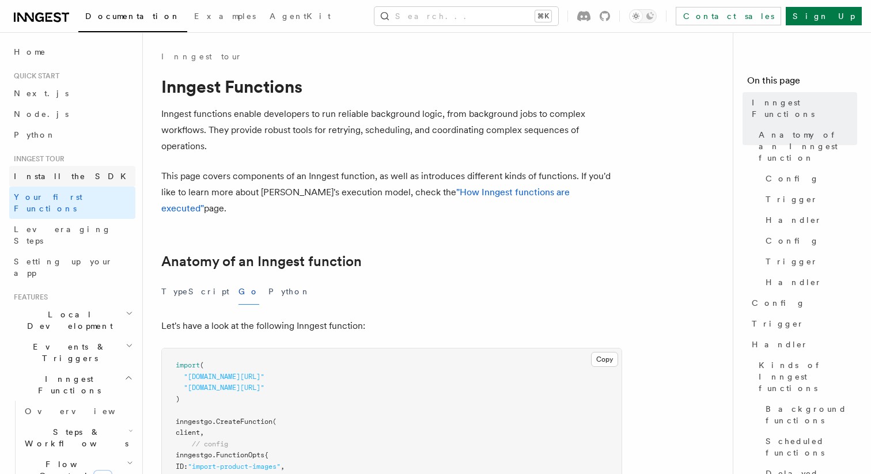
click at [78, 179] on link "Install the SDK" at bounding box center [72, 176] width 126 height 21
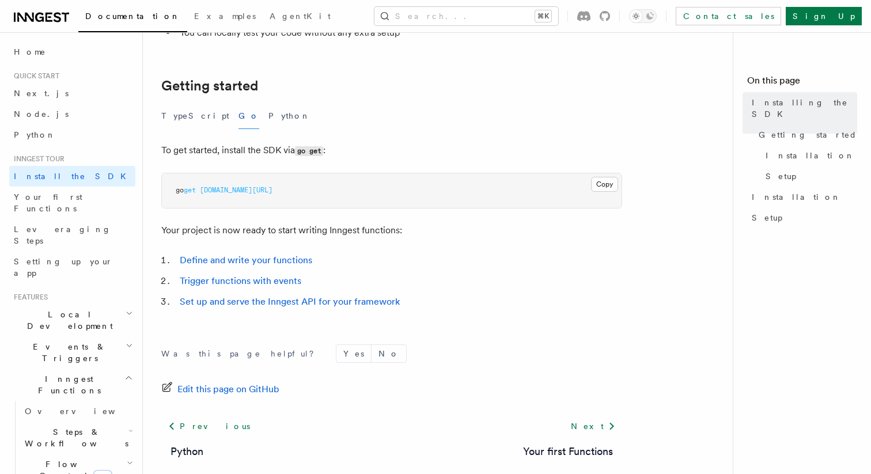
scroll to position [207, 0]
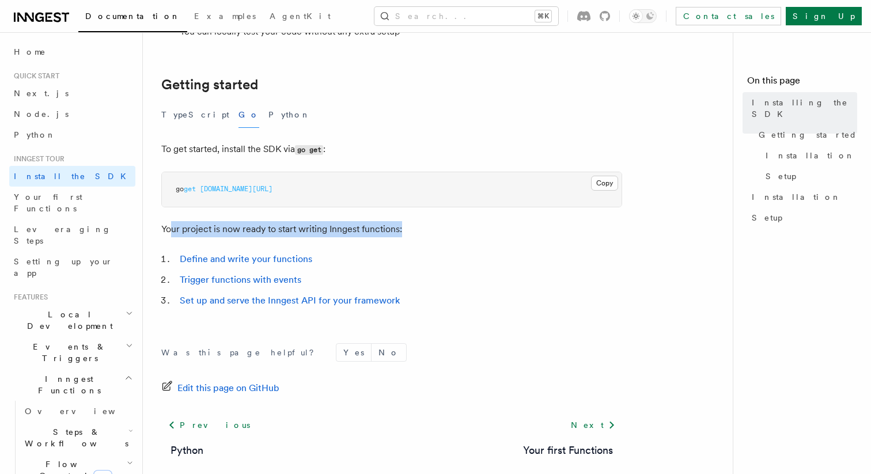
drag, startPoint x: 172, startPoint y: 227, endPoint x: 455, endPoint y: 234, distance: 282.8
click at [455, 234] on p "Your project is now ready to start writing Inngest functions:" at bounding box center [391, 229] width 461 height 16
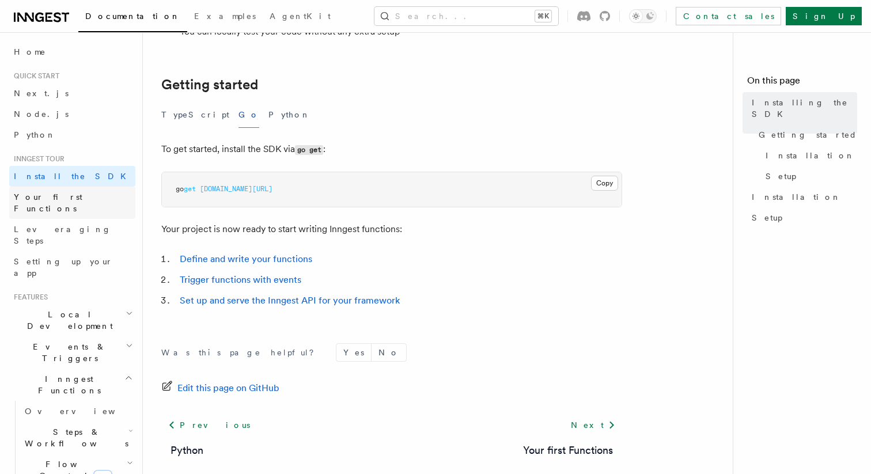
click at [61, 201] on span "Your first Functions" at bounding box center [48, 202] width 69 height 21
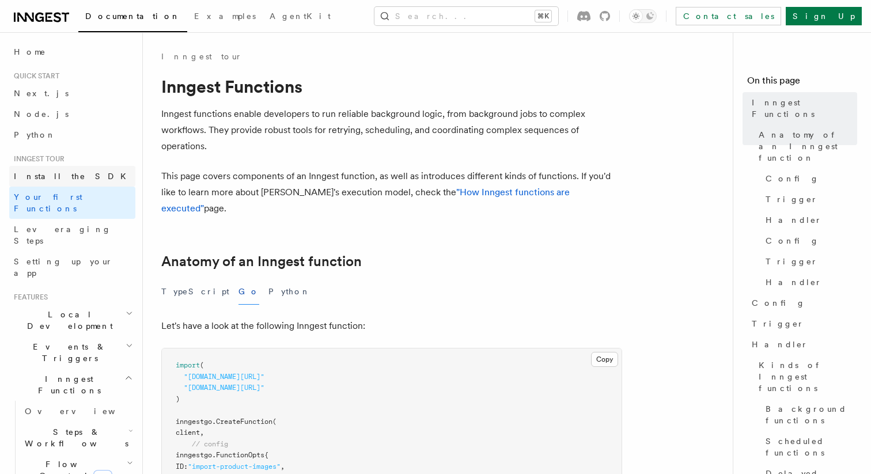
click at [69, 177] on link "Install the SDK" at bounding box center [72, 176] width 126 height 21
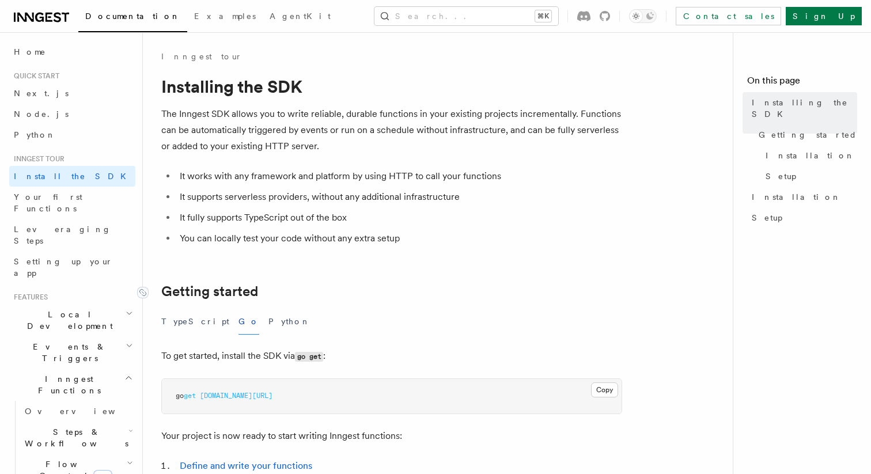
scroll to position [268, 0]
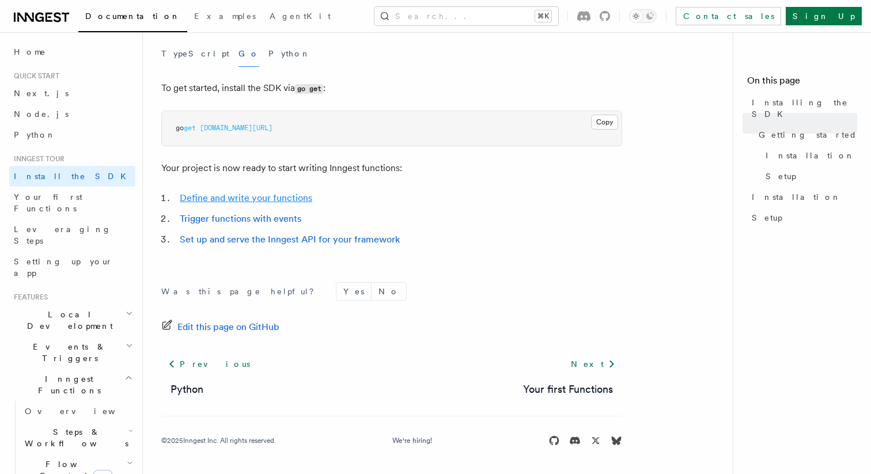
click at [241, 199] on link "Define and write your functions" at bounding box center [246, 197] width 132 height 11
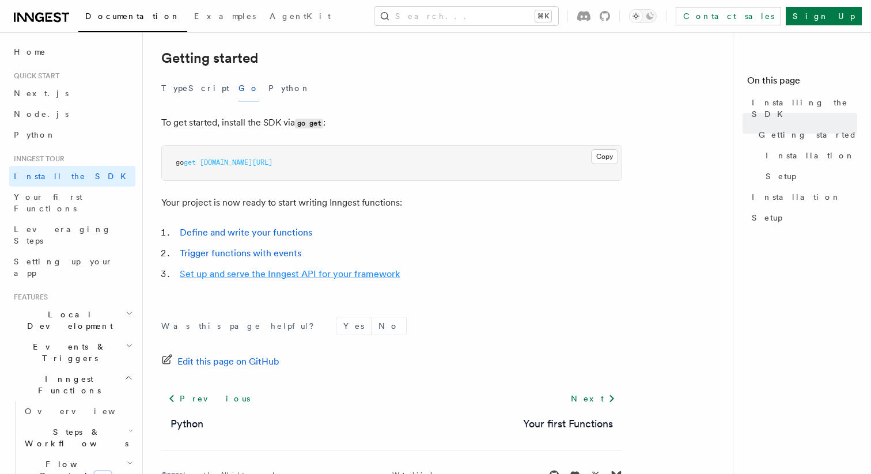
scroll to position [231, 0]
click at [211, 253] on link "Trigger functions with events" at bounding box center [241, 254] width 122 height 11
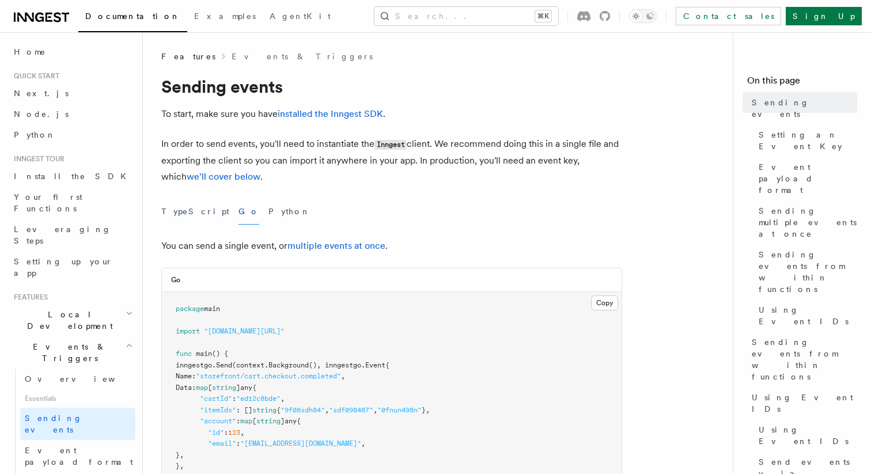
scroll to position [231, 0]
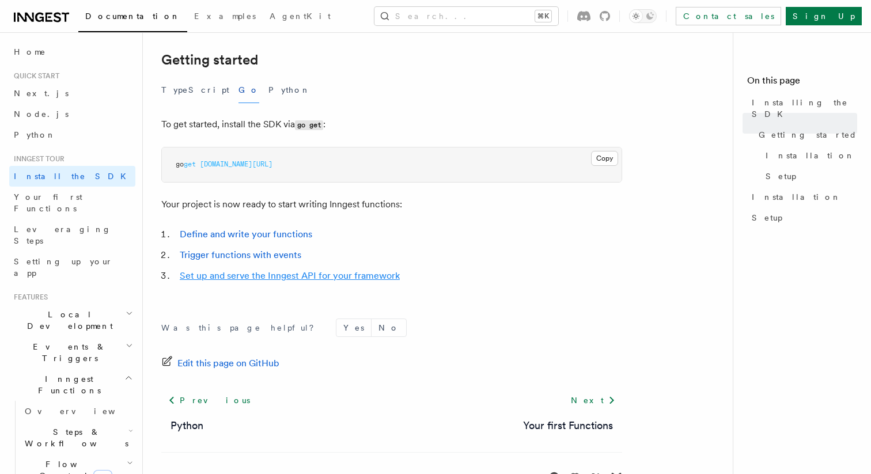
click at [246, 279] on link "Set up and serve the Inngest API for your framework" at bounding box center [290, 275] width 220 height 11
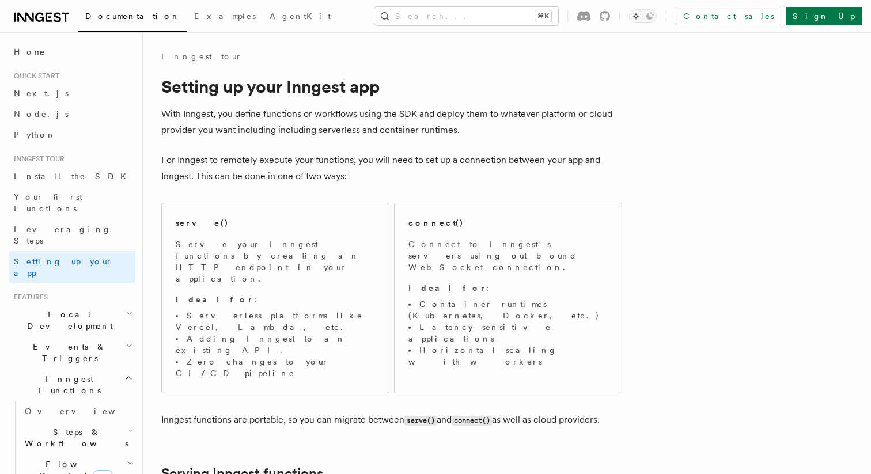
scroll to position [231, 0]
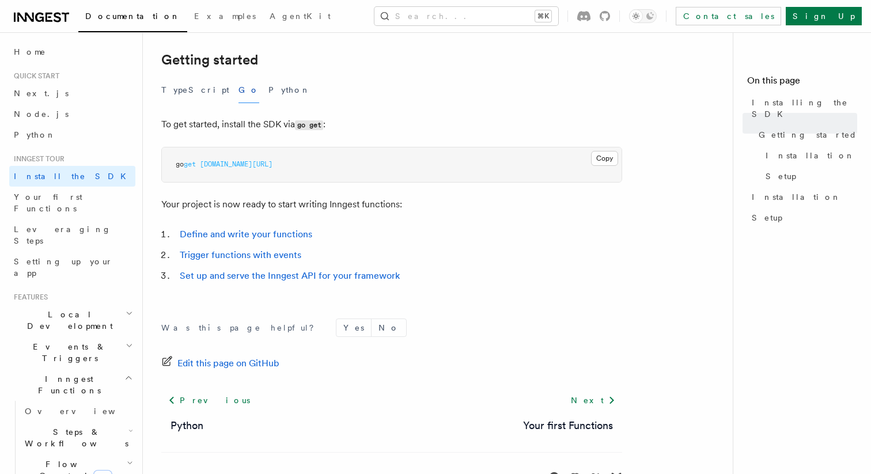
click at [126, 369] on h2 "Inngest Functions" at bounding box center [72, 385] width 126 height 32
click at [114, 203] on link "Your first Functions" at bounding box center [72, 203] width 126 height 32
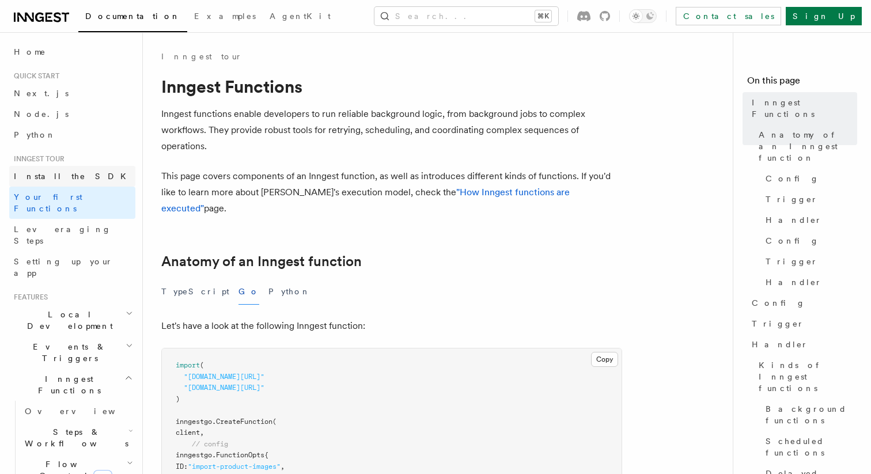
click at [90, 180] on link "Install the SDK" at bounding box center [72, 176] width 126 height 21
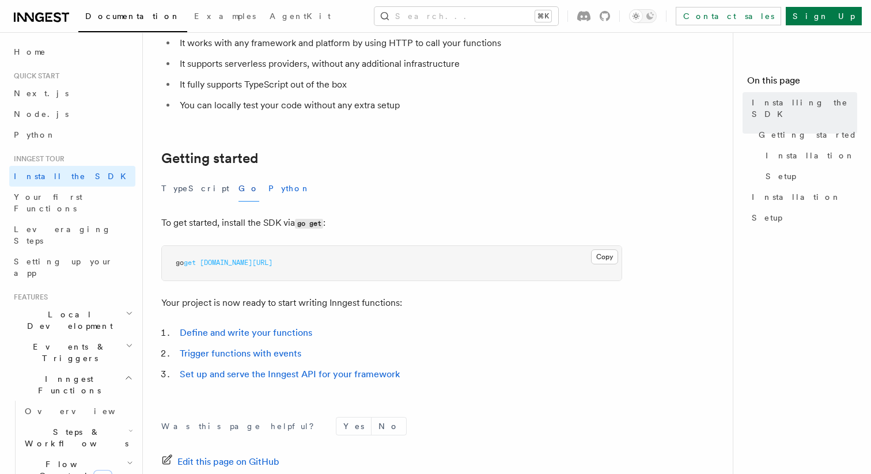
scroll to position [201, 0]
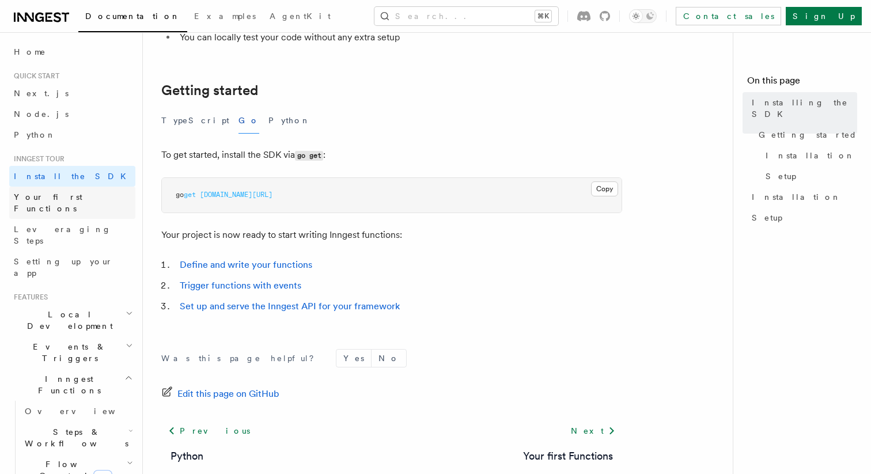
click at [64, 198] on span "Your first Functions" at bounding box center [48, 202] width 69 height 21
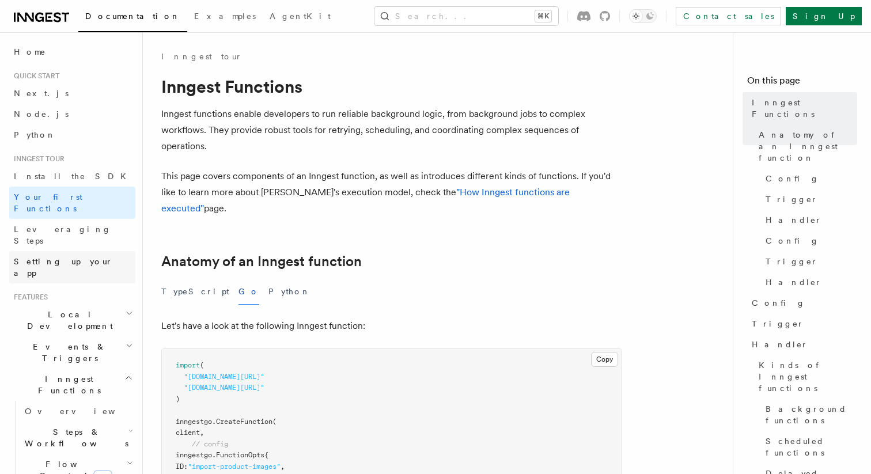
click at [66, 257] on span "Setting up your app" at bounding box center [63, 267] width 99 height 21
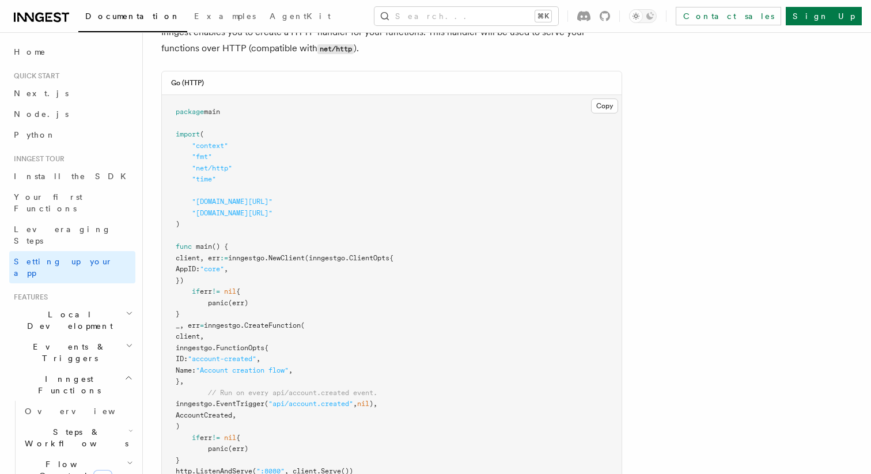
scroll to position [623, 0]
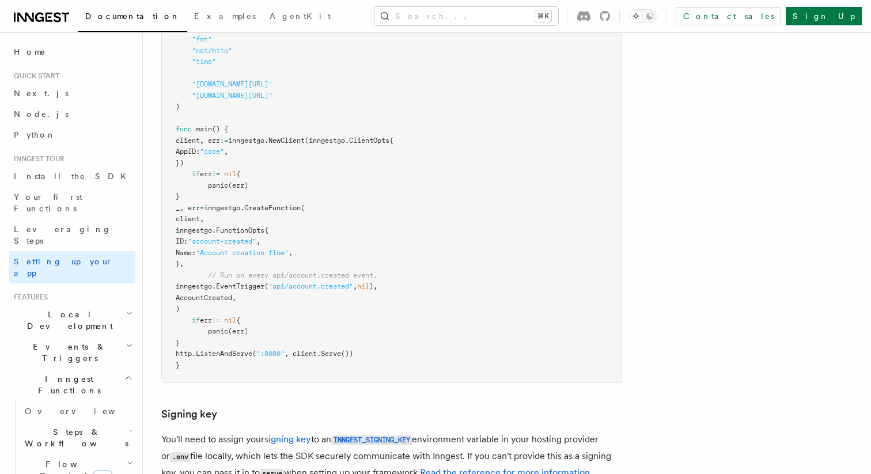
click at [132, 373] on icon "button" at bounding box center [128, 377] width 9 height 9
click at [56, 341] on span "Events & Triggers" at bounding box center [67, 352] width 116 height 23
click at [66, 413] on span "Sending events" at bounding box center [54, 423] width 58 height 21
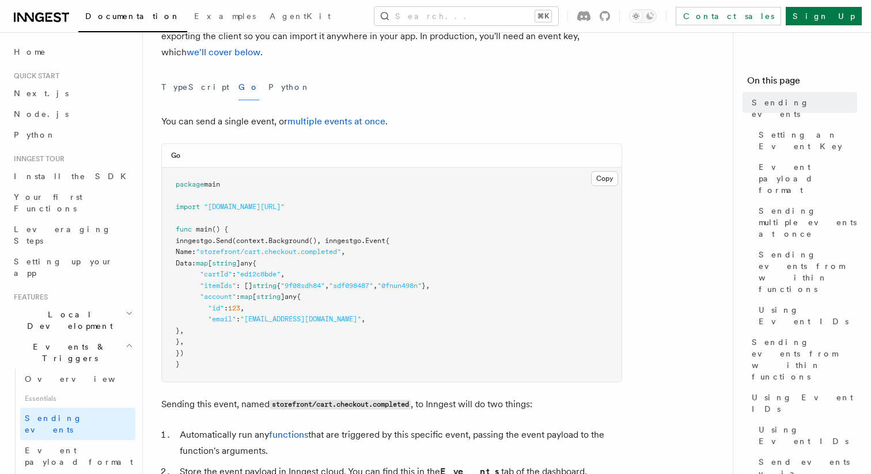
scroll to position [136, 0]
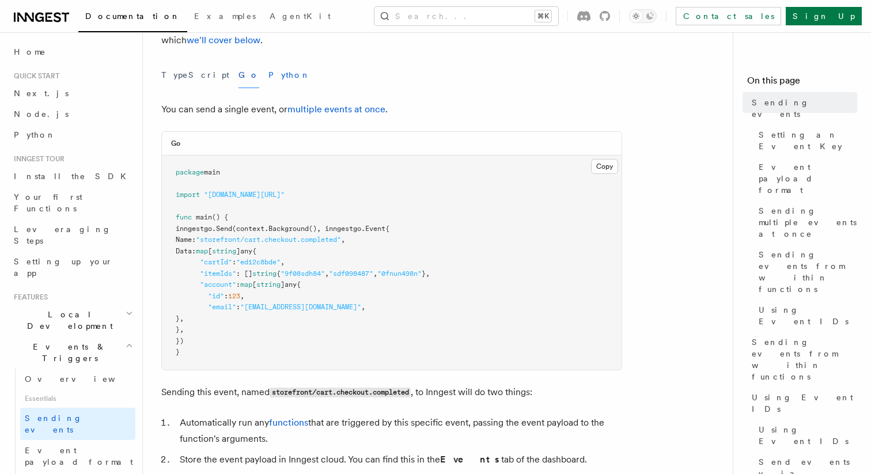
click at [268, 73] on button "Python" at bounding box center [289, 75] width 42 height 26
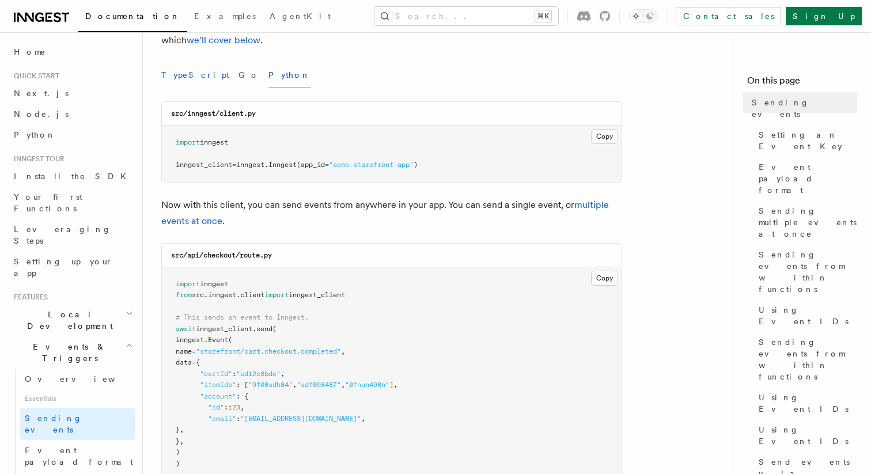
click at [182, 71] on button "TypeScript" at bounding box center [195, 75] width 68 height 26
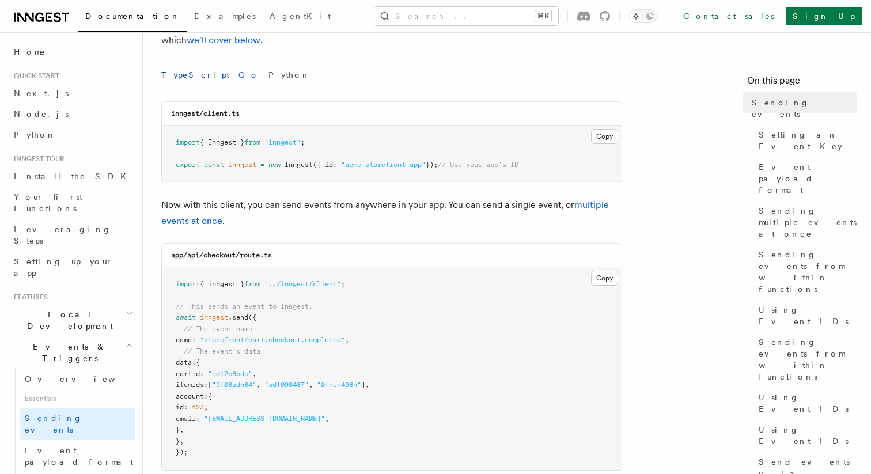
click at [238, 79] on button "Go" at bounding box center [248, 75] width 21 height 26
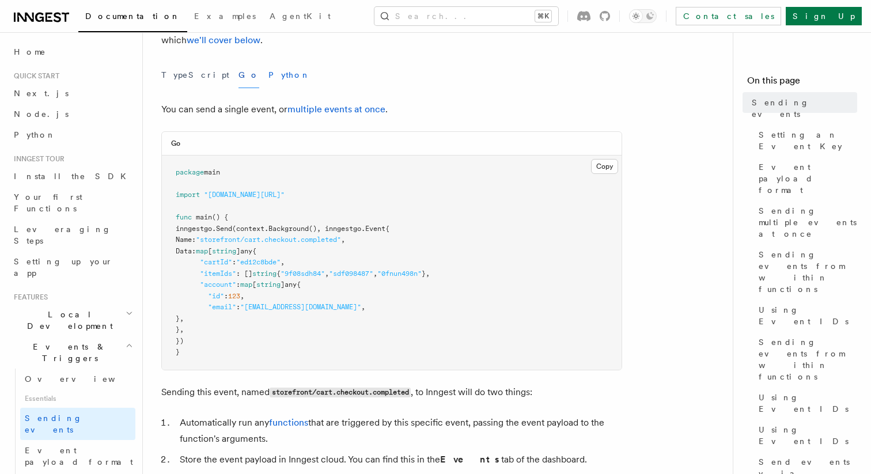
click at [268, 79] on button "Python" at bounding box center [289, 75] width 42 height 26
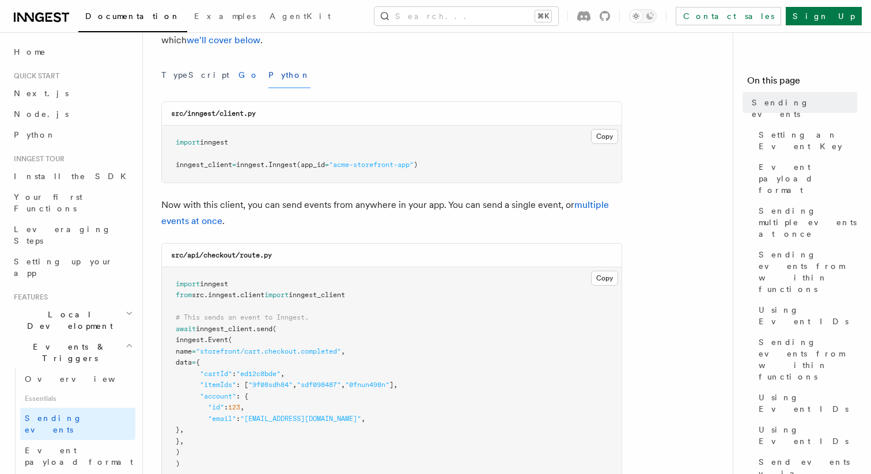
click at [238, 75] on button "Go" at bounding box center [248, 75] width 21 height 26
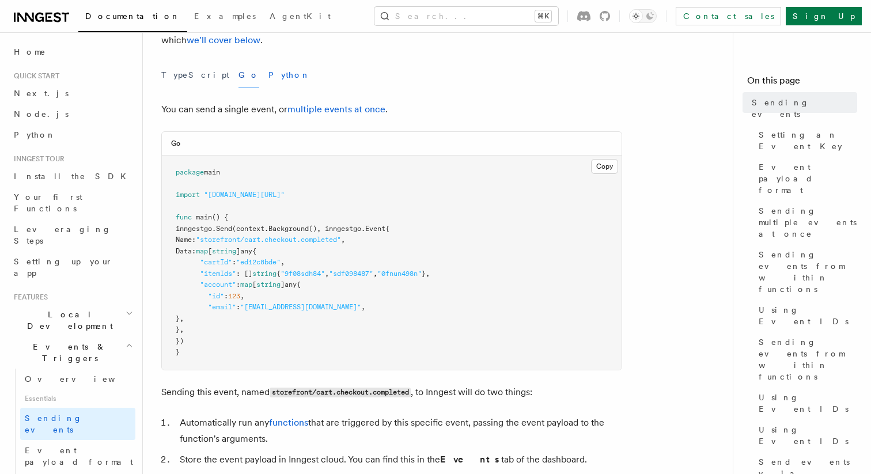
click at [268, 84] on button "Python" at bounding box center [289, 75] width 42 height 26
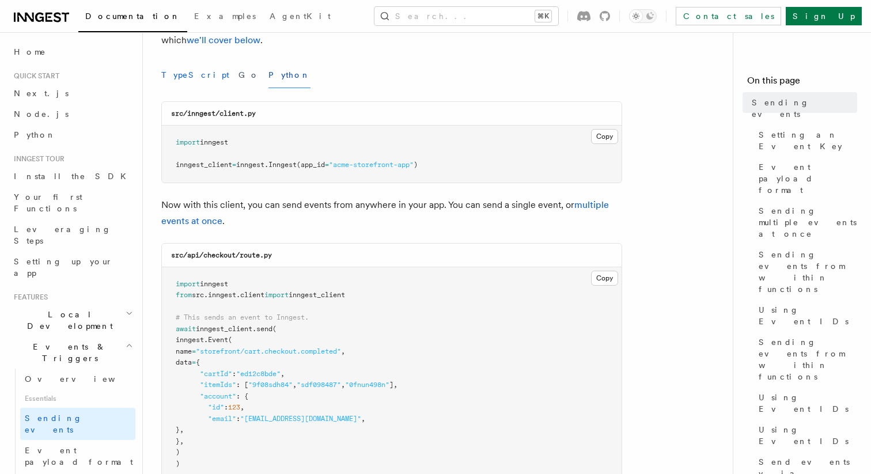
click at [170, 71] on button "TypeScript" at bounding box center [195, 75] width 68 height 26
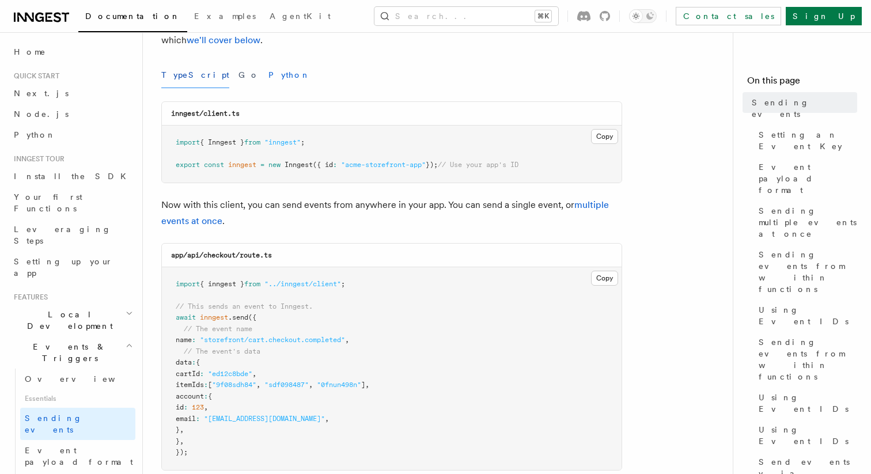
click at [268, 78] on button "Python" at bounding box center [289, 75] width 42 height 26
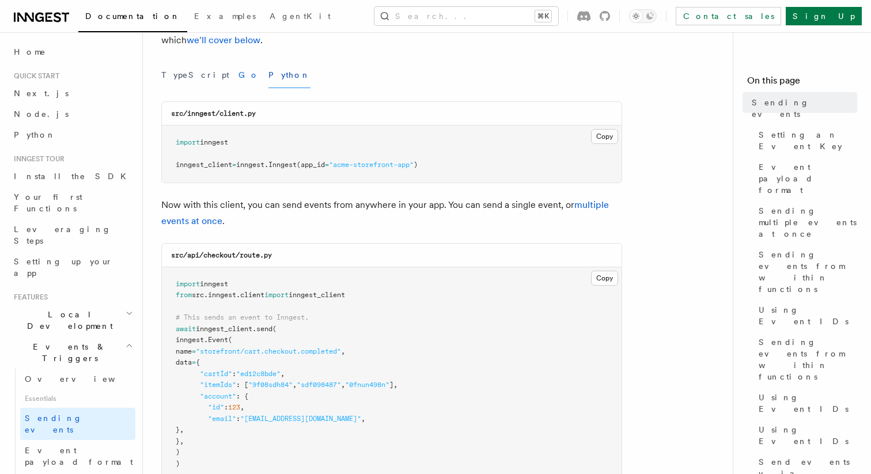
click at [238, 77] on button "Go" at bounding box center [248, 75] width 21 height 26
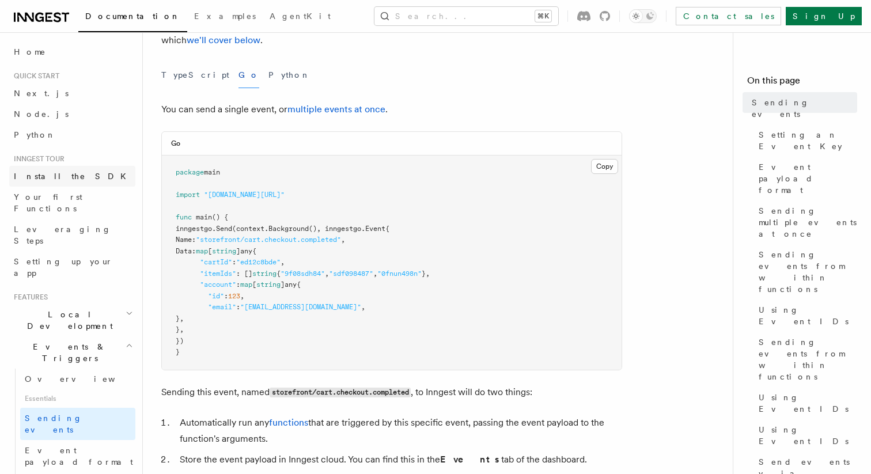
click at [51, 180] on span "Install the SDK" at bounding box center [73, 176] width 119 height 9
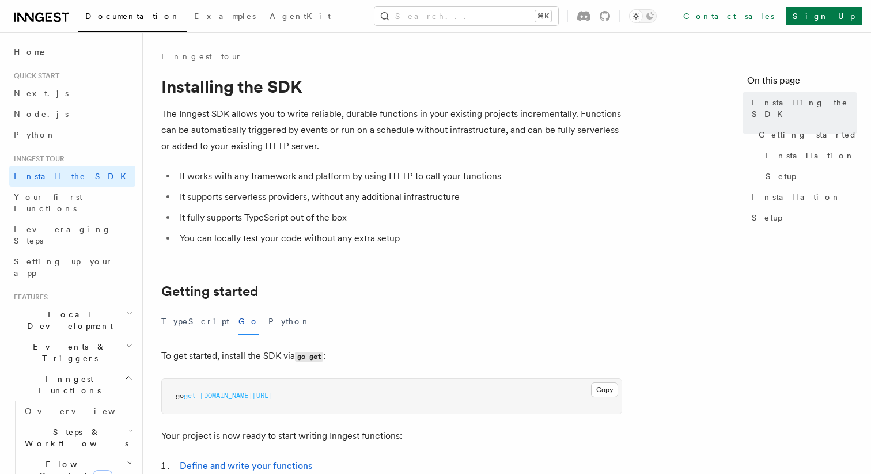
scroll to position [268, 0]
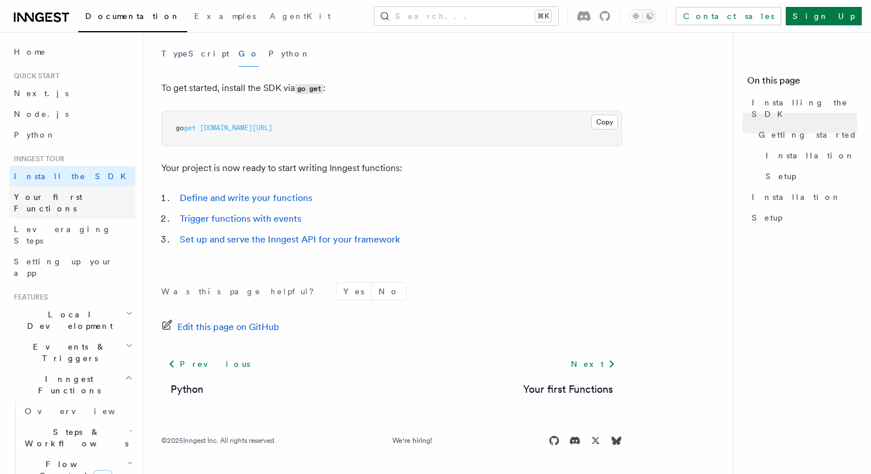
click at [62, 201] on span "Your first Functions" at bounding box center [48, 202] width 69 height 21
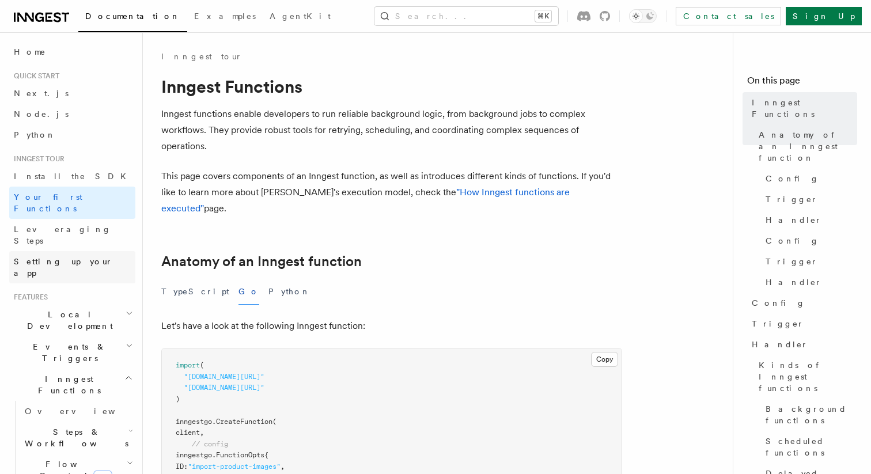
click at [59, 256] on span "Setting up your app" at bounding box center [75, 267] width 122 height 23
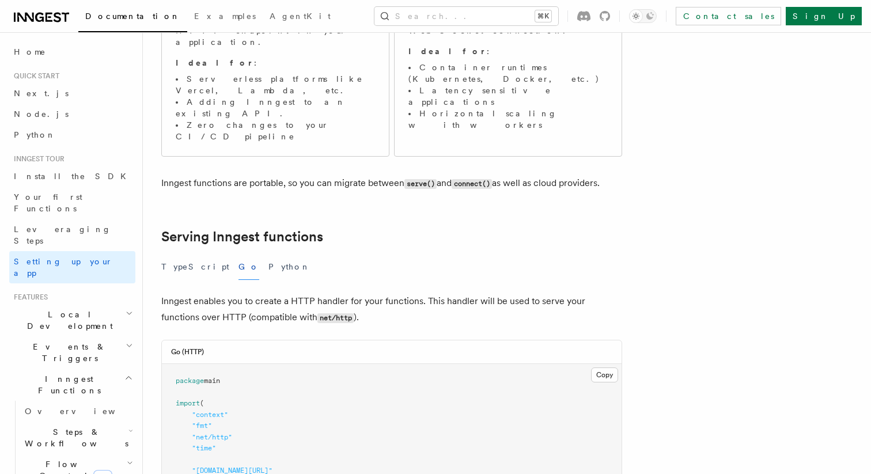
scroll to position [236, 0]
